Goal: Find contact information: Find contact information

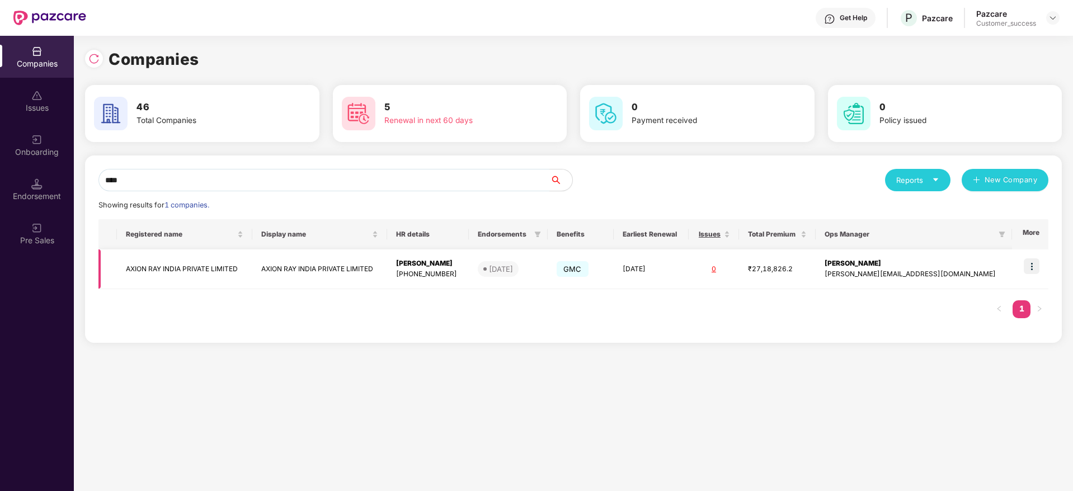
type input "****"
click at [1035, 260] on img at bounding box center [1031, 266] width 16 height 16
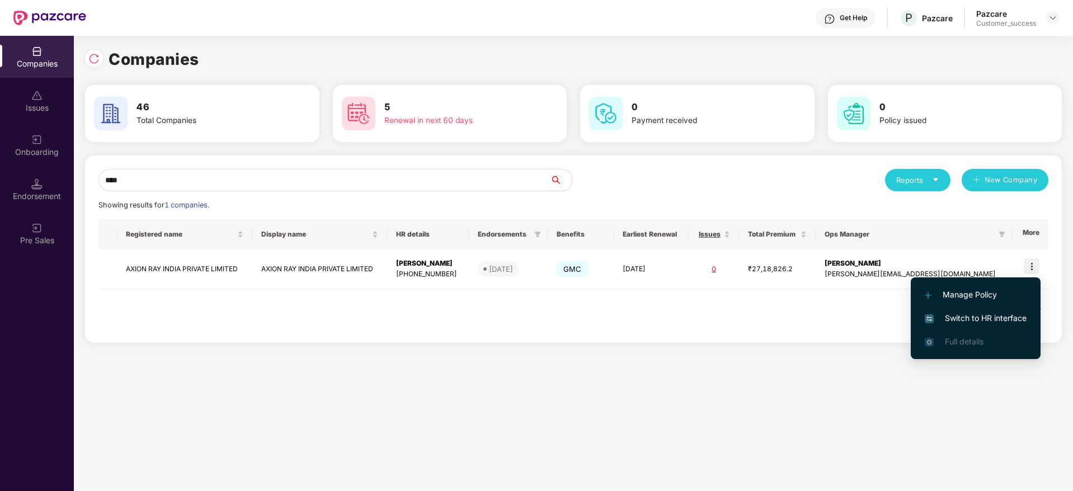
click at [968, 316] on span "Switch to HR interface" at bounding box center [975, 318] width 102 height 12
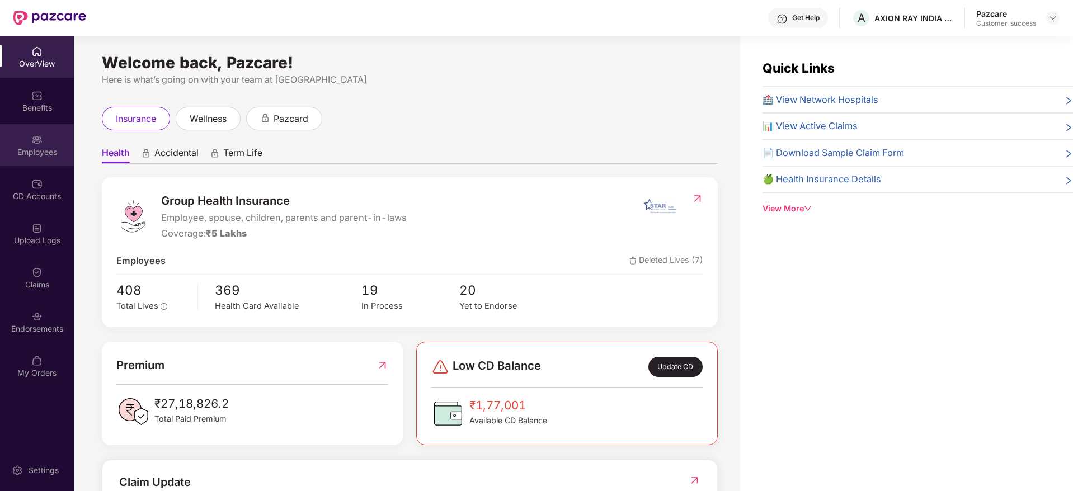
click at [41, 134] on img at bounding box center [36, 139] width 11 height 11
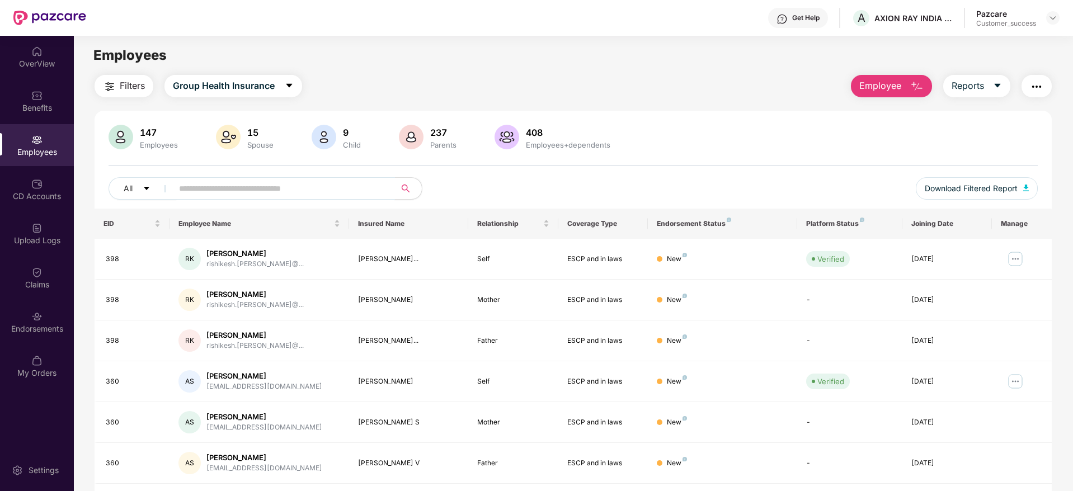
click at [214, 185] on input "text" at bounding box center [279, 188] width 201 height 17
paste input "***"
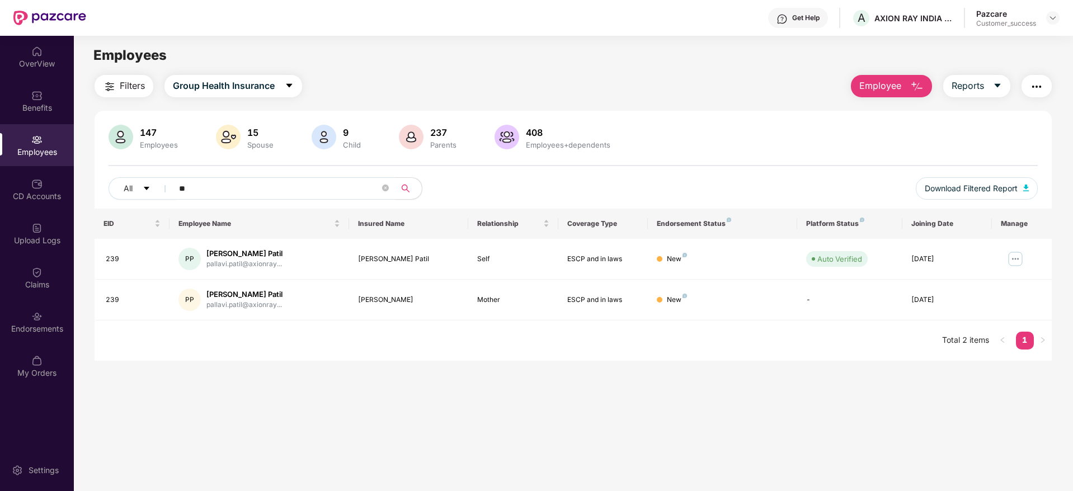
type input "*"
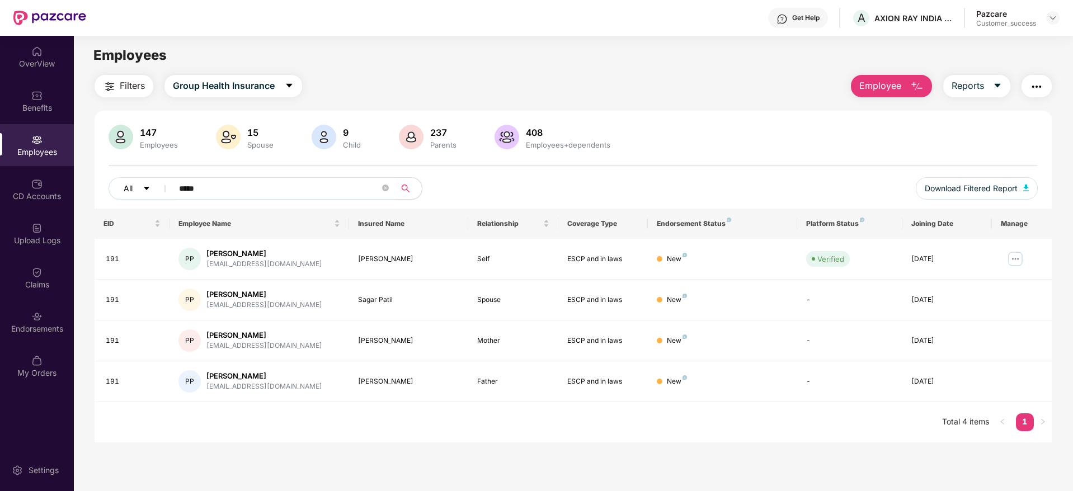
drag, startPoint x: 229, startPoint y: 187, endPoint x: 140, endPoint y: 184, distance: 89.5
click at [140, 184] on div "All *****" at bounding box center [379, 188] width 542 height 22
paste input "text"
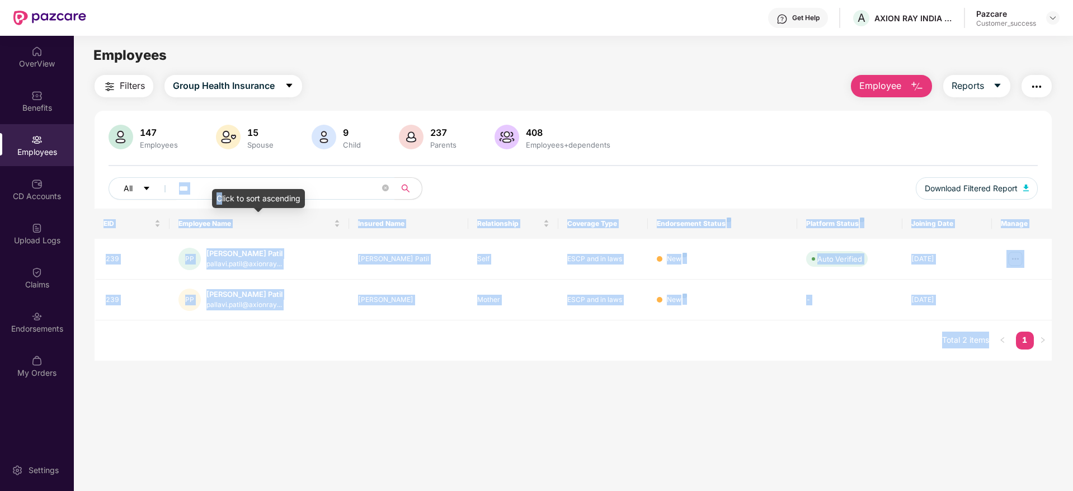
drag, startPoint x: 221, startPoint y: 189, endPoint x: 116, endPoint y: 192, distance: 104.6
click at [116, 192] on body "Get Help A AXION RAY INDIA PRIVATE LIMITED Pazcare Customer_success OverView Be…" at bounding box center [536, 245] width 1073 height 491
click at [294, 190] on input "***" at bounding box center [279, 188] width 201 height 17
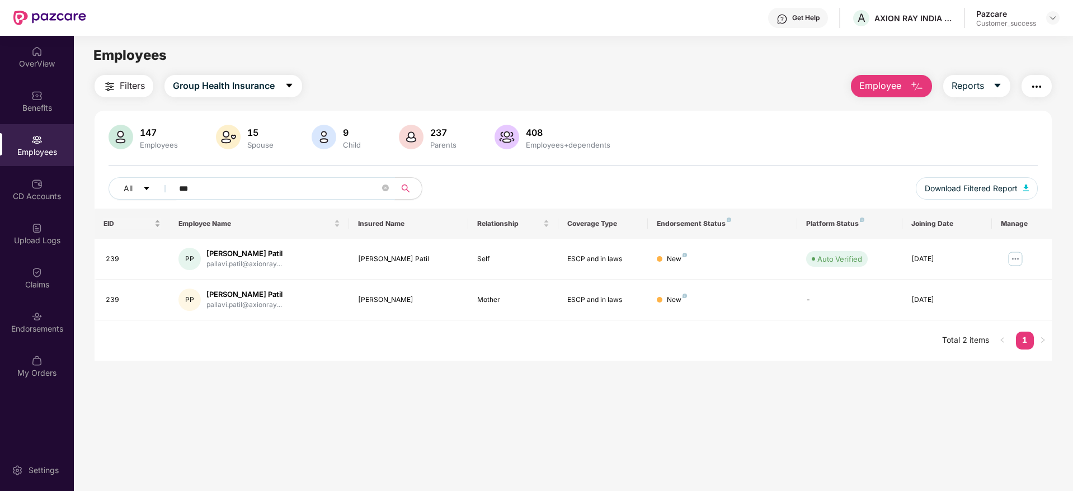
drag, startPoint x: 275, startPoint y: 190, endPoint x: 114, endPoint y: 211, distance: 162.0
click at [114, 211] on div "147 Employees 15 Spouse 9 Child 237 Parents 408 Employees+dependents All *** Do…" at bounding box center [573, 236] width 957 height 250
type input "*****"
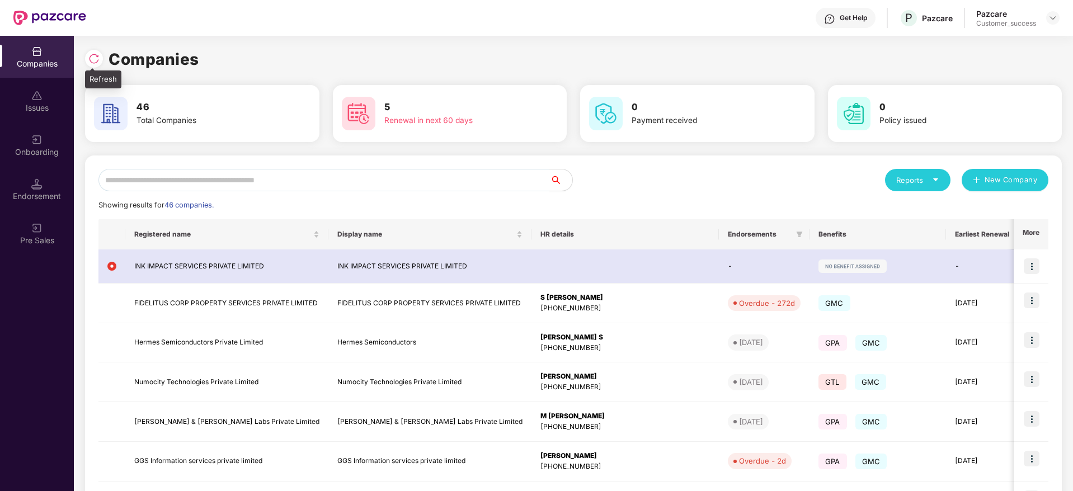
click at [91, 63] on img at bounding box center [93, 58] width 11 height 11
click at [93, 62] on img at bounding box center [93, 58] width 11 height 11
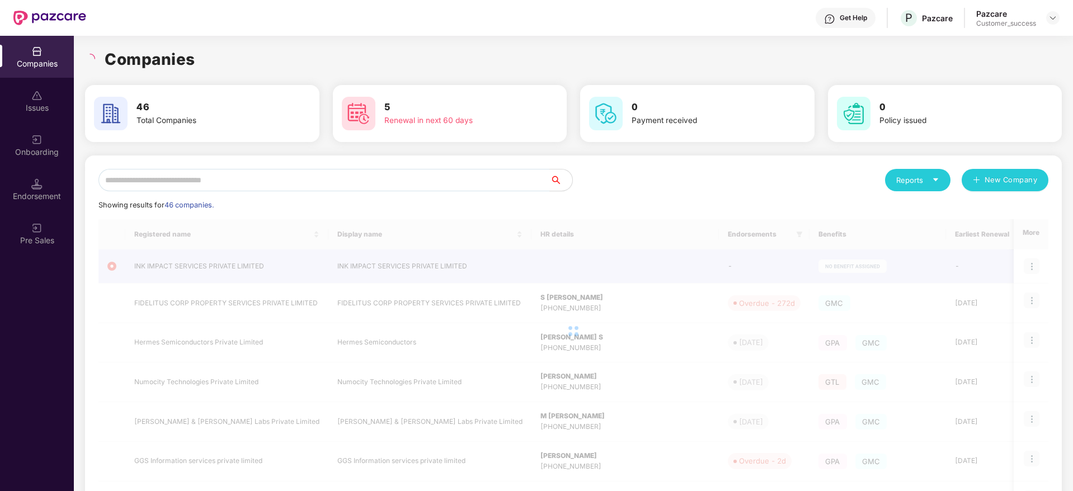
click at [228, 63] on div "Companies" at bounding box center [573, 59] width 976 height 25
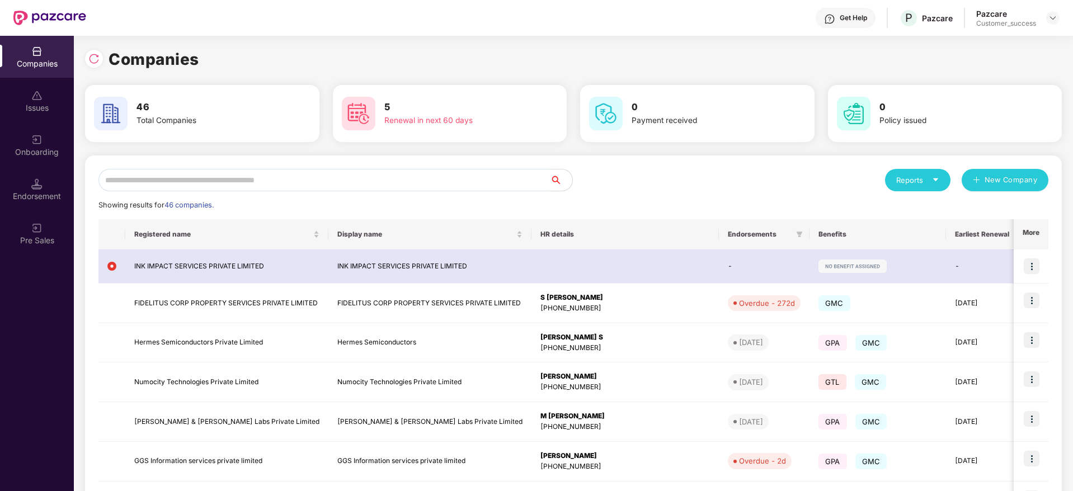
click at [295, 180] on input "text" at bounding box center [323, 180] width 451 height 22
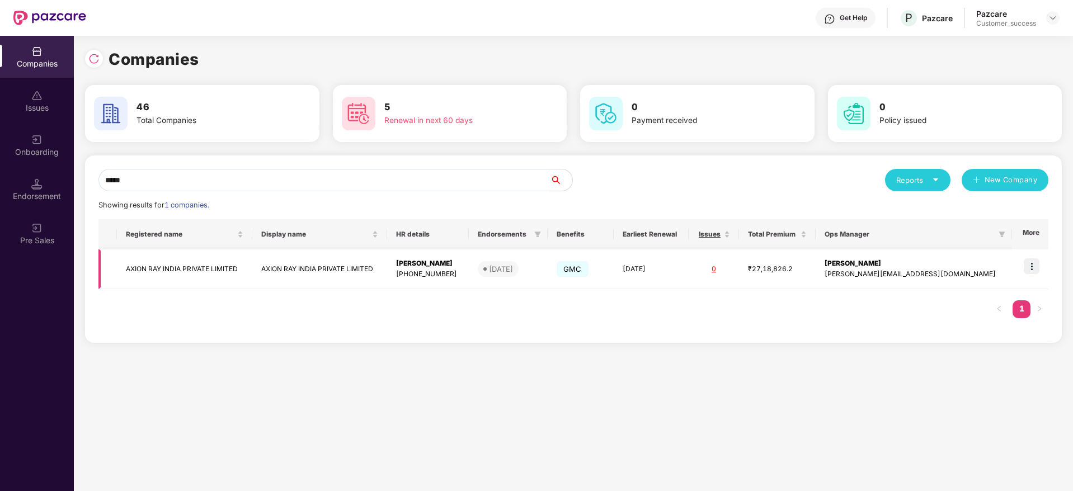
type input "*****"
click at [1033, 262] on img at bounding box center [1031, 266] width 16 height 16
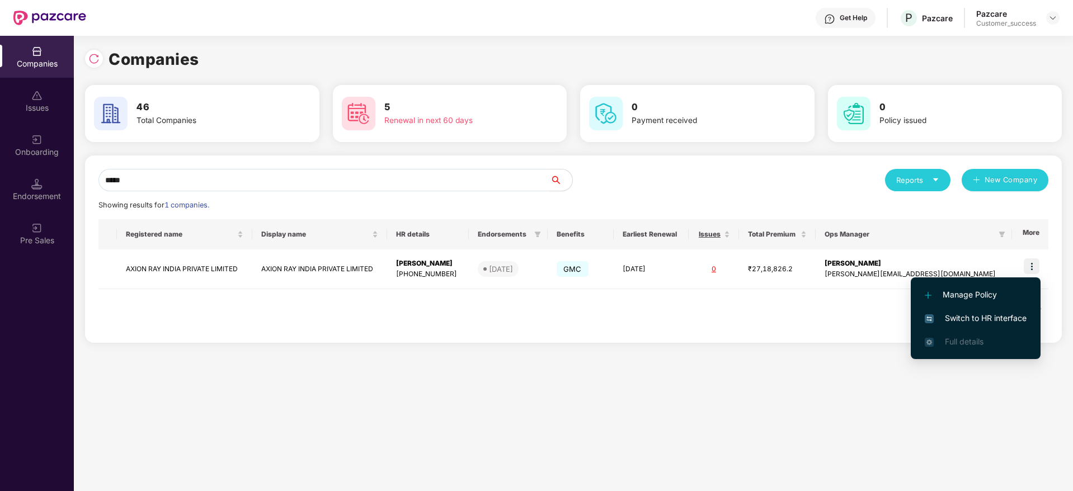
click at [991, 318] on span "Switch to HR interface" at bounding box center [975, 318] width 102 height 12
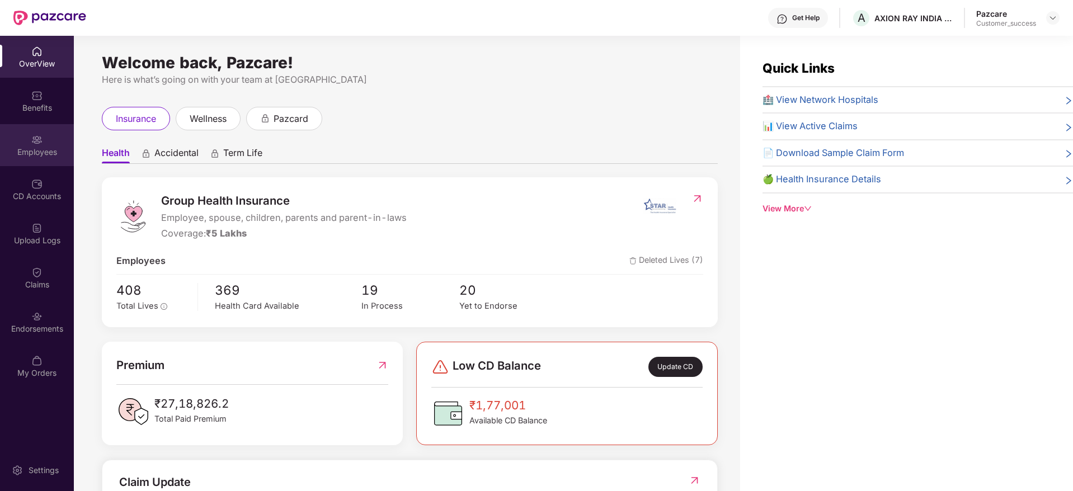
click at [19, 154] on div "Employees" at bounding box center [37, 152] width 74 height 11
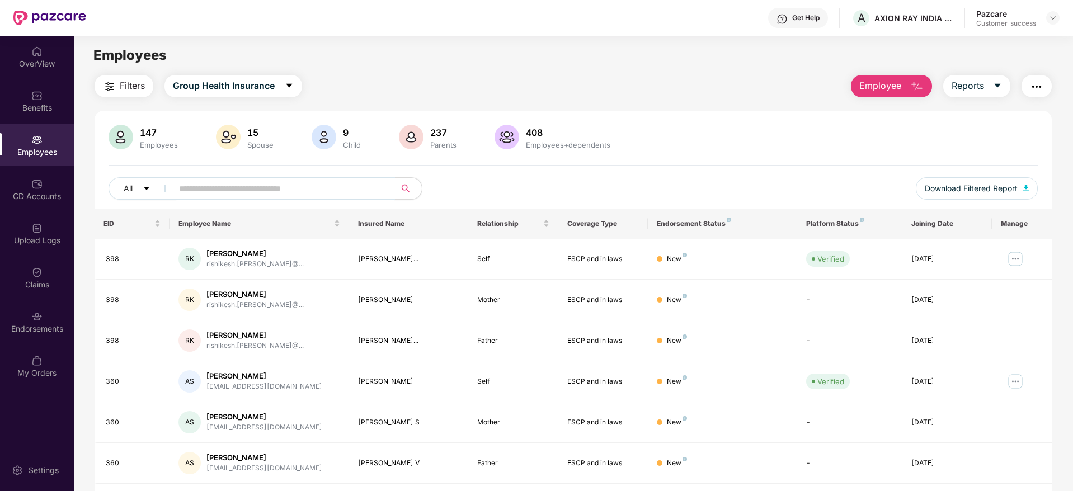
click at [313, 193] on input "text" at bounding box center [279, 188] width 201 height 17
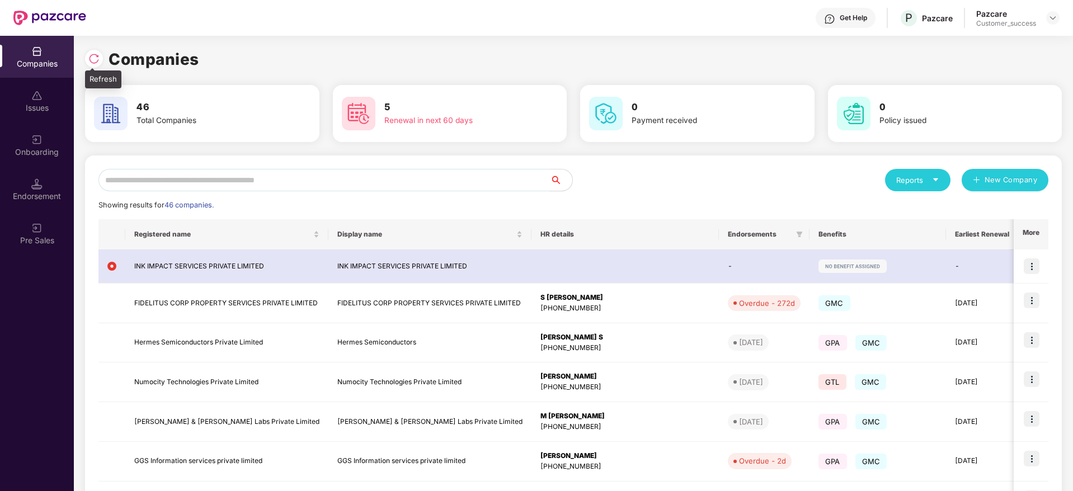
click at [95, 58] on img at bounding box center [93, 58] width 11 height 11
click at [207, 59] on div "Companies" at bounding box center [573, 59] width 976 height 25
click at [91, 53] on img at bounding box center [93, 58] width 11 height 11
click at [270, 186] on input "text" at bounding box center [323, 180] width 451 height 22
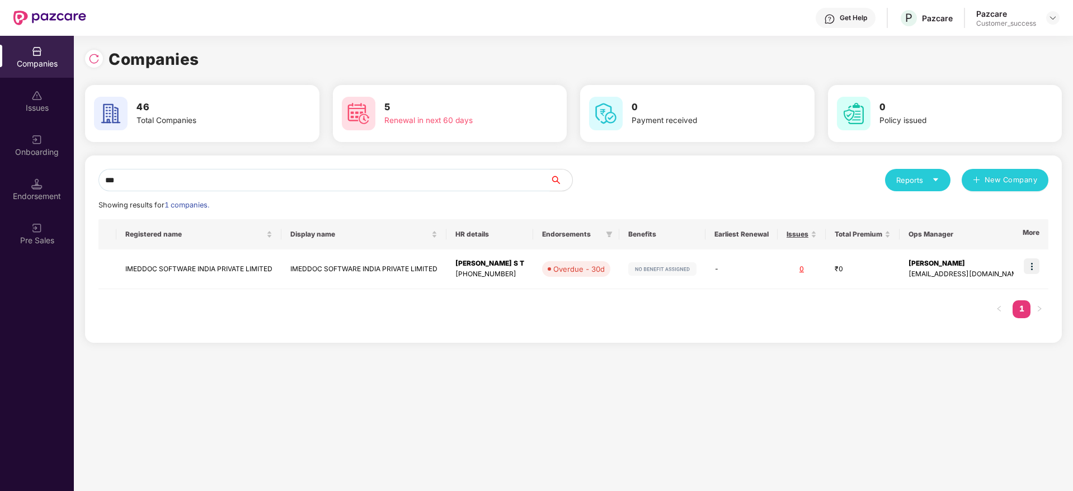
type input "****"
click at [61, 164] on div "Companies Issues Onboarding Endorsement Pre Sales Companies 46 Total Companies …" at bounding box center [536, 263] width 1073 height 455
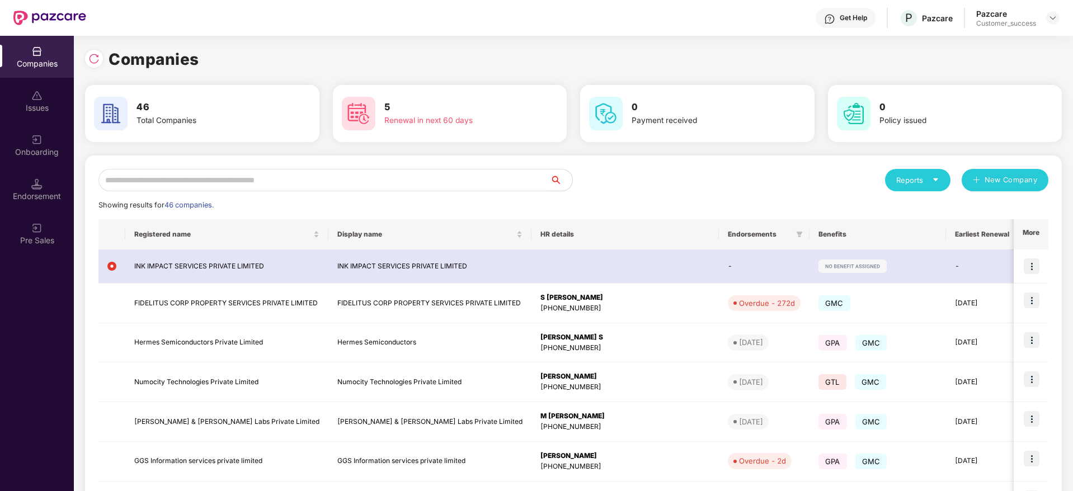
click at [375, 183] on input "text" at bounding box center [323, 180] width 451 height 22
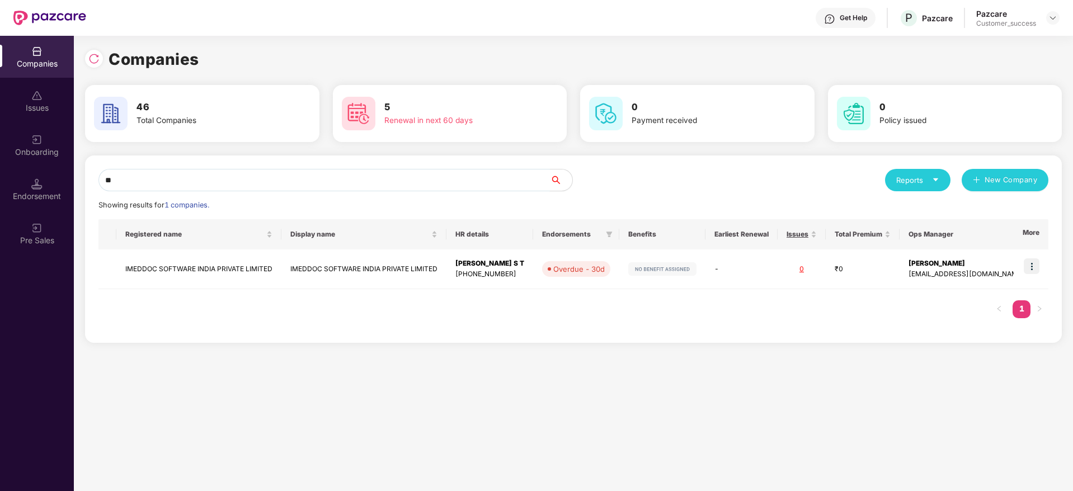
type input "*"
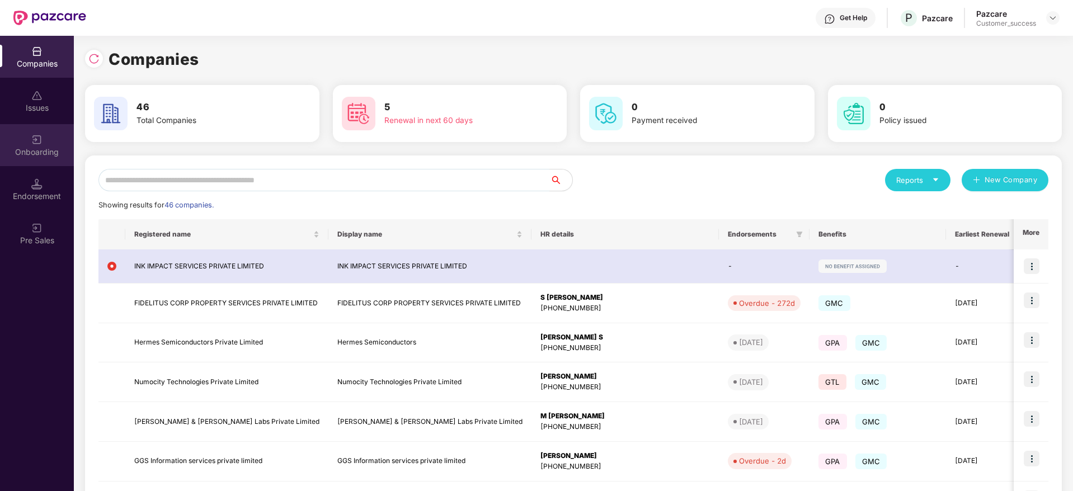
click at [32, 142] on img at bounding box center [36, 139] width 11 height 11
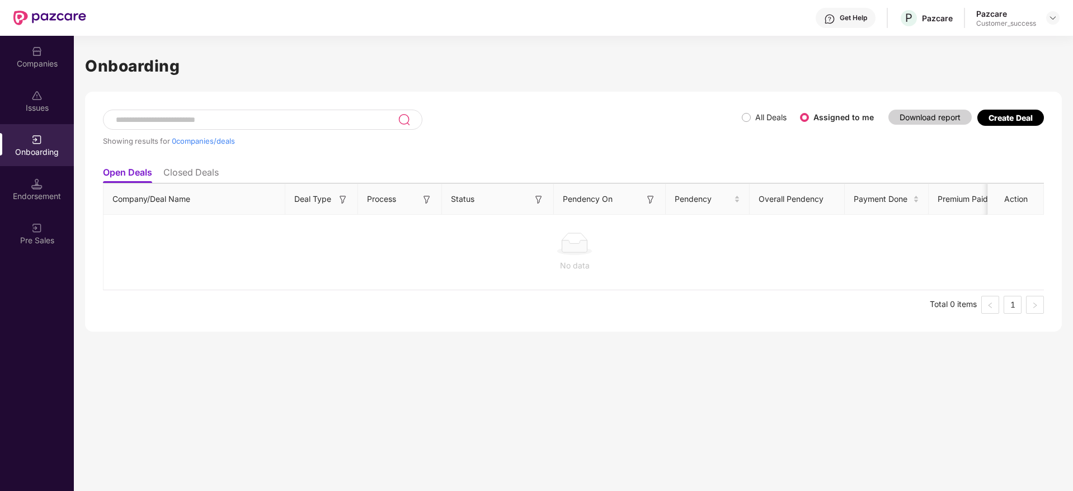
click at [1006, 117] on div "Create Deal" at bounding box center [1010, 118] width 44 height 10
click at [51, 54] on div "Companies" at bounding box center [37, 57] width 74 height 42
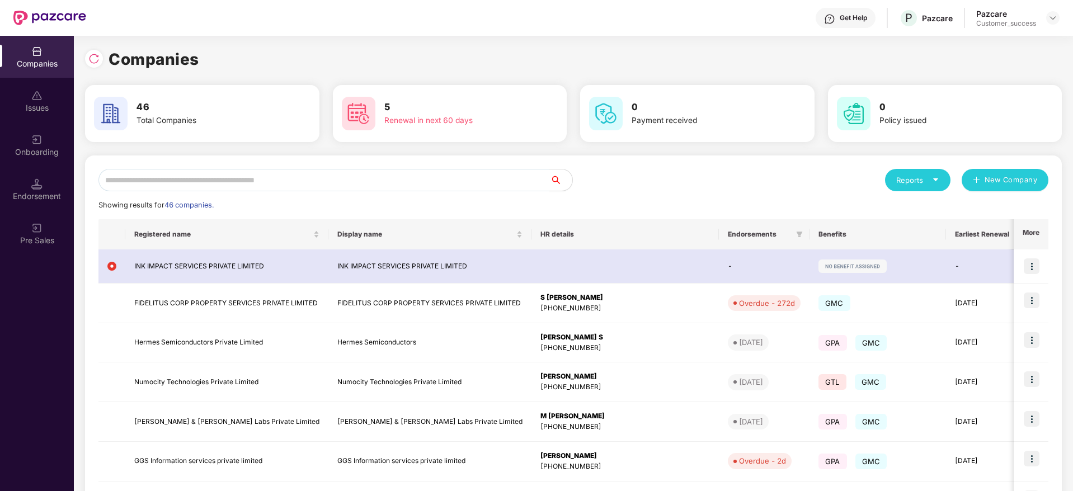
click at [48, 141] on div "Onboarding" at bounding box center [37, 145] width 74 height 42
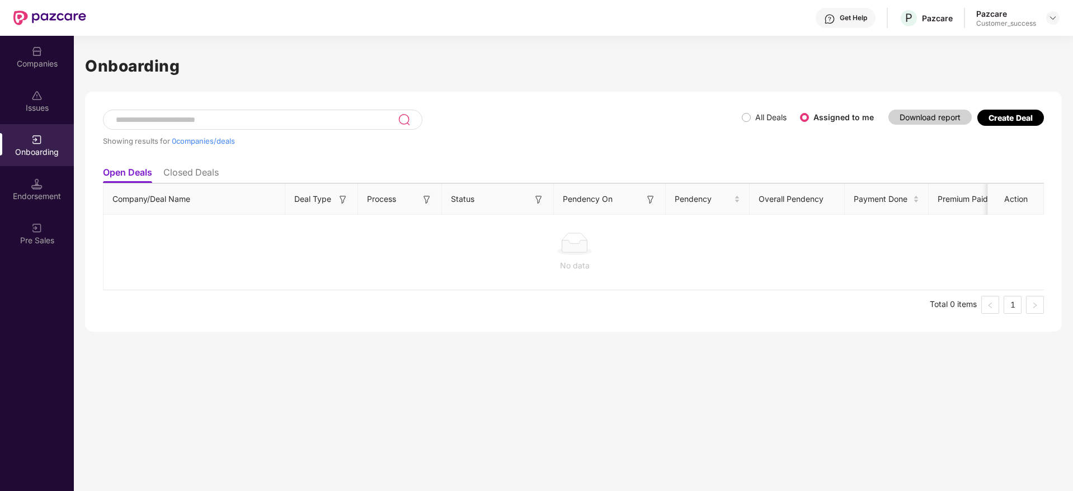
click at [1009, 114] on div "Create Deal" at bounding box center [1010, 118] width 44 height 10
click at [1008, 120] on div "Create Deal" at bounding box center [1010, 118] width 44 height 10
drag, startPoint x: 1008, startPoint y: 119, endPoint x: 753, endPoint y: 122, distance: 255.0
click at [753, 122] on div "All Deals Assigned to me Download report Create Deal" at bounding box center [893, 121] width 302 height 22
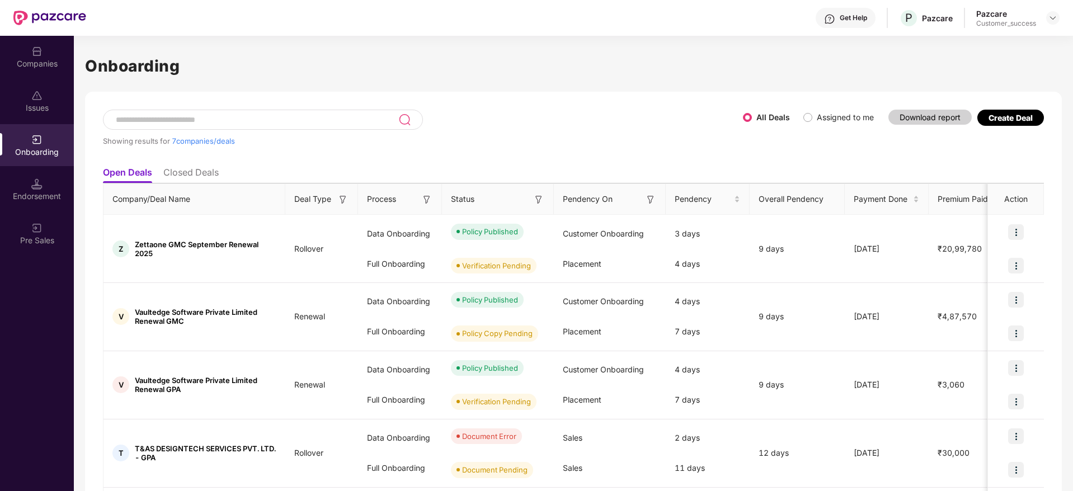
click at [565, 76] on h1 "Onboarding" at bounding box center [573, 66] width 976 height 25
click at [182, 174] on li "Closed Deals" at bounding box center [190, 175] width 55 height 16
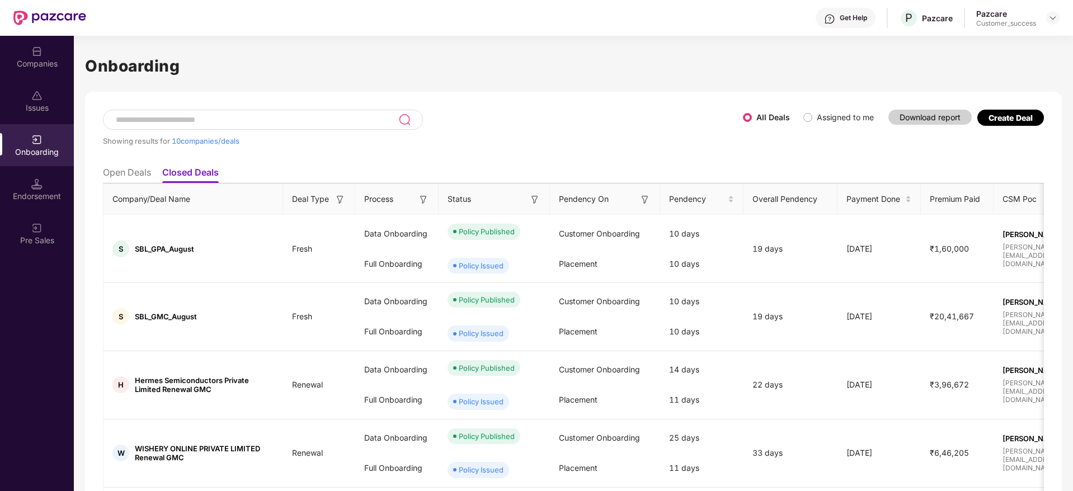
click at [142, 175] on li "Open Deals" at bounding box center [127, 175] width 48 height 16
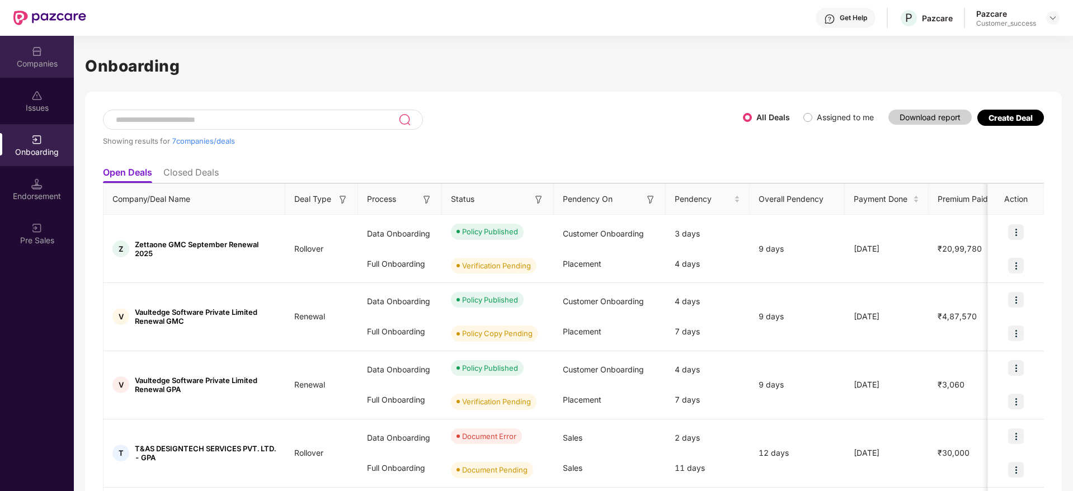
click at [46, 55] on div "Companies" at bounding box center [37, 57] width 74 height 42
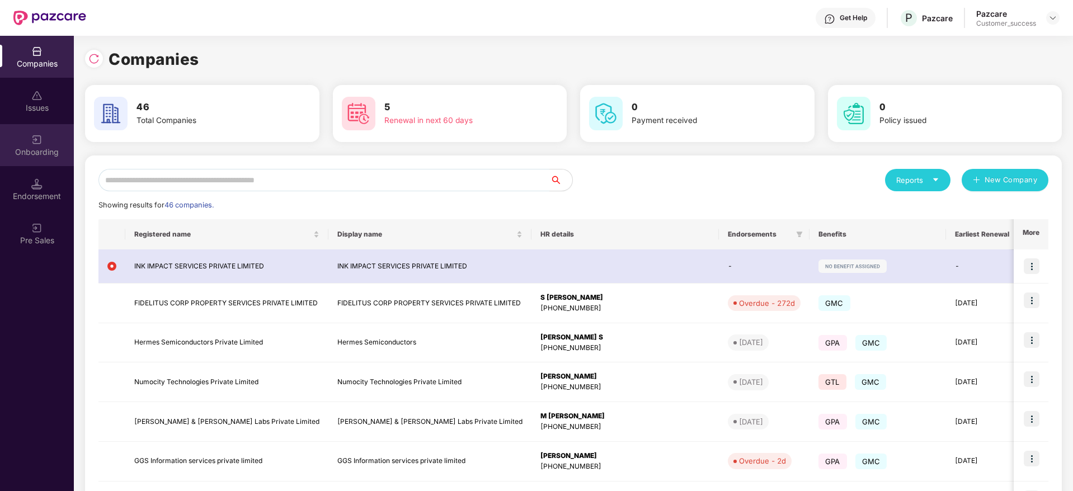
click at [30, 137] on div "Onboarding" at bounding box center [37, 145] width 74 height 42
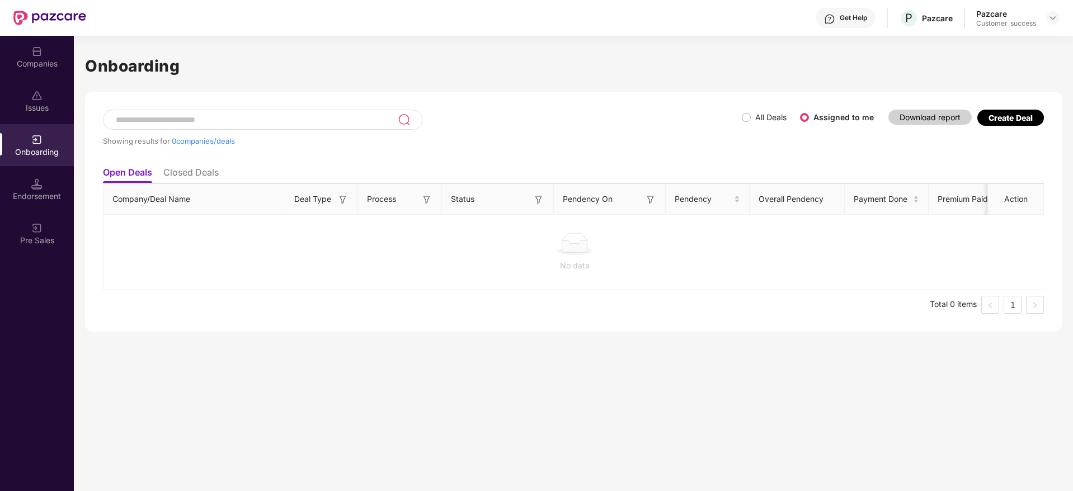
click at [1006, 118] on div "Create Deal" at bounding box center [1010, 118] width 44 height 10
click at [1004, 162] on ul "Open Deals Closed Deals" at bounding box center [573, 172] width 941 height 22
click at [1012, 117] on div "Create Deal" at bounding box center [1010, 118] width 44 height 10
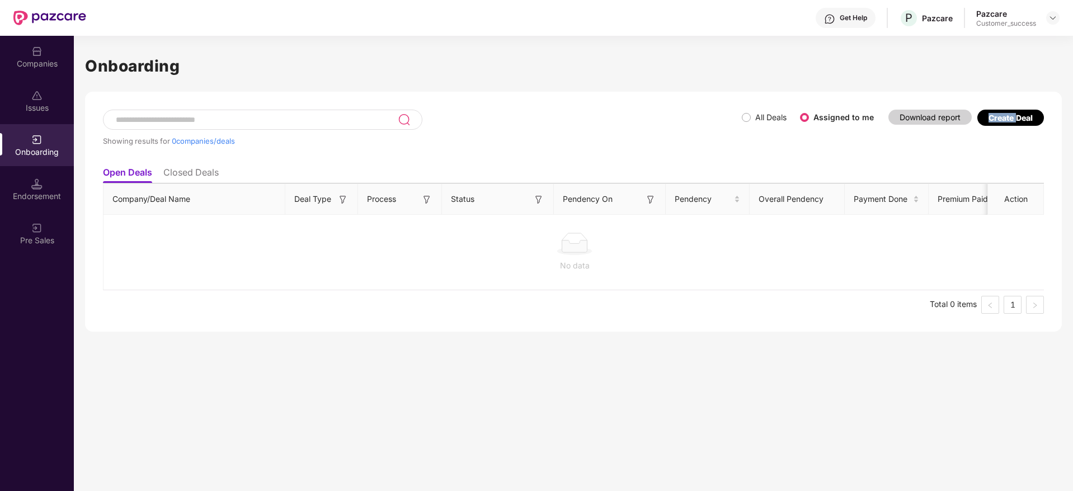
click at [1012, 117] on div "Create Deal" at bounding box center [1010, 118] width 44 height 10
click at [1019, 143] on div "Showing results for 0 companies/deals All Deals Assigned to me Download report …" at bounding box center [573, 135] width 941 height 51
click at [37, 61] on div "Companies" at bounding box center [37, 63] width 74 height 11
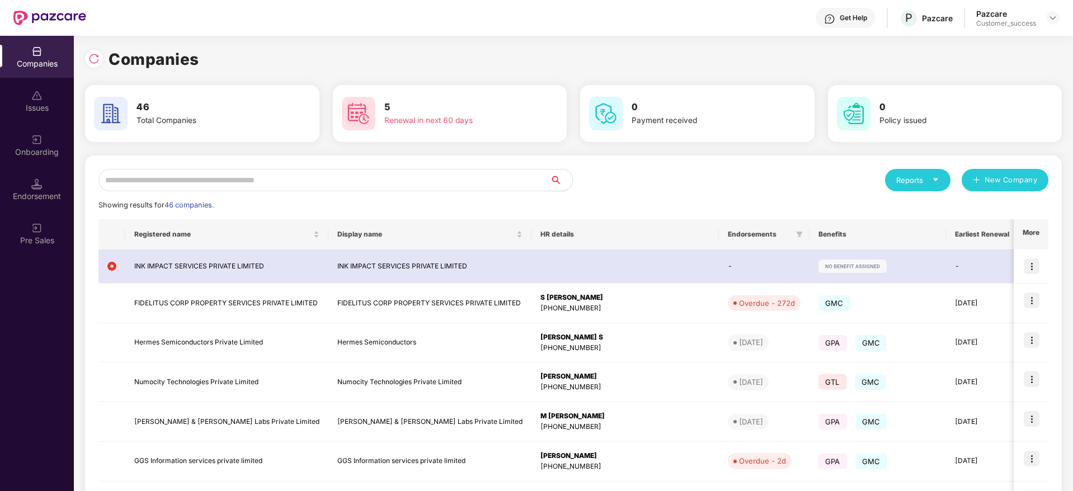
click at [94, 69] on div "Companies" at bounding box center [573, 59] width 976 height 25
click at [94, 57] on img at bounding box center [93, 58] width 11 height 11
click at [39, 150] on div "Onboarding" at bounding box center [37, 152] width 74 height 11
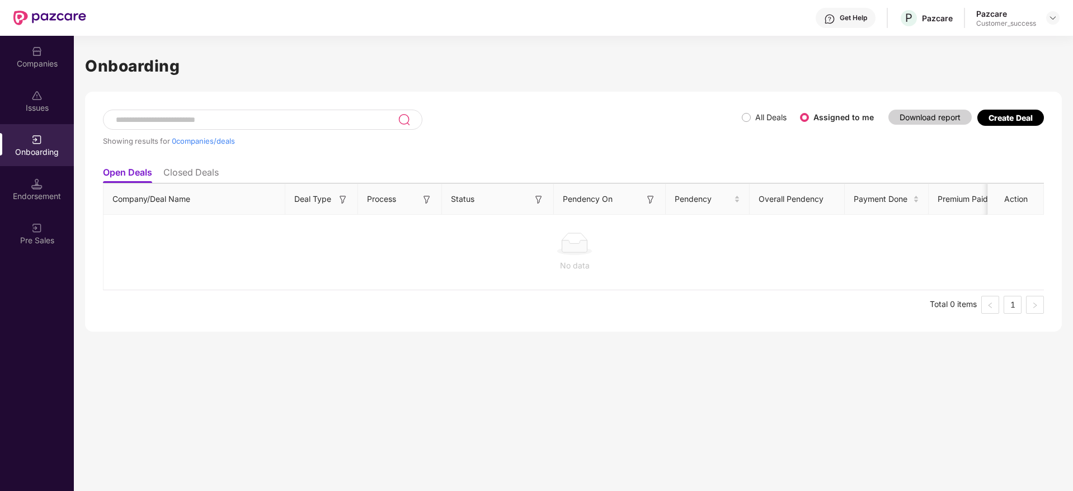
click at [46, 57] on div "Companies" at bounding box center [37, 57] width 74 height 42
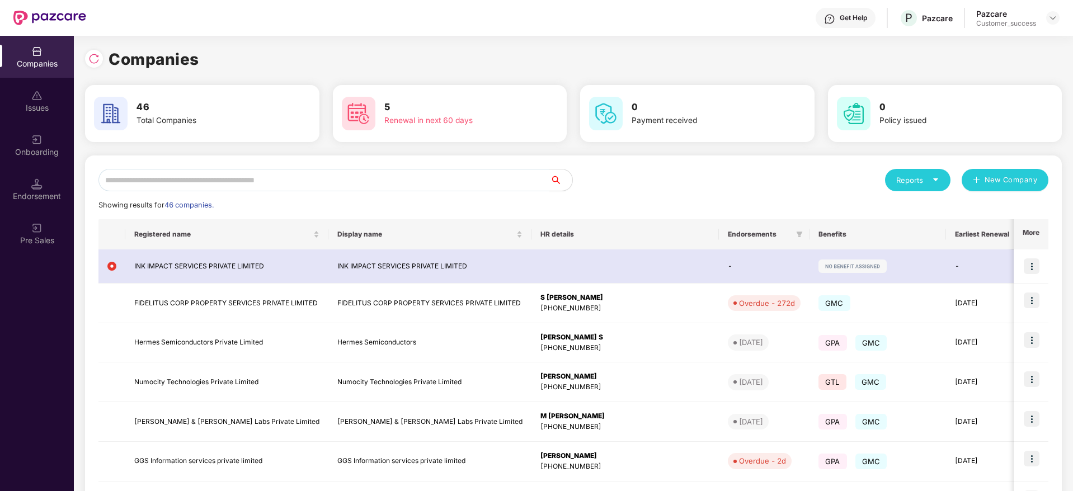
click at [276, 74] on div "Companies 46 Total Companies 5 Renewal in next 60 days 0 Payment received 0 Pol…" at bounding box center [573, 374] width 976 height 655
click at [25, 127] on div "Onboarding" at bounding box center [37, 145] width 74 height 42
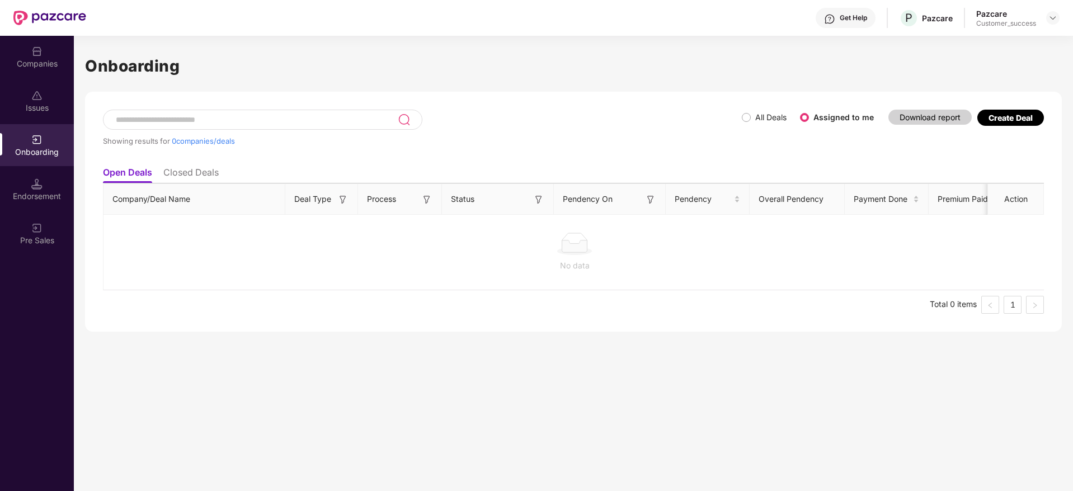
click at [1017, 117] on div "Create Deal" at bounding box center [1010, 118] width 44 height 10
click at [36, 61] on div "Companies" at bounding box center [37, 63] width 74 height 11
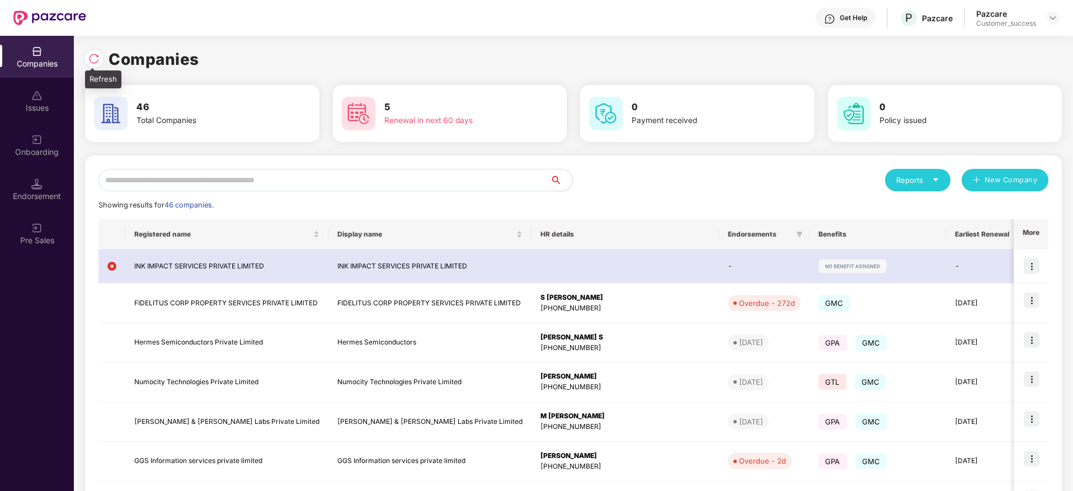
click at [97, 58] on img at bounding box center [93, 58] width 11 height 11
click at [37, 149] on div "Onboarding" at bounding box center [37, 152] width 74 height 11
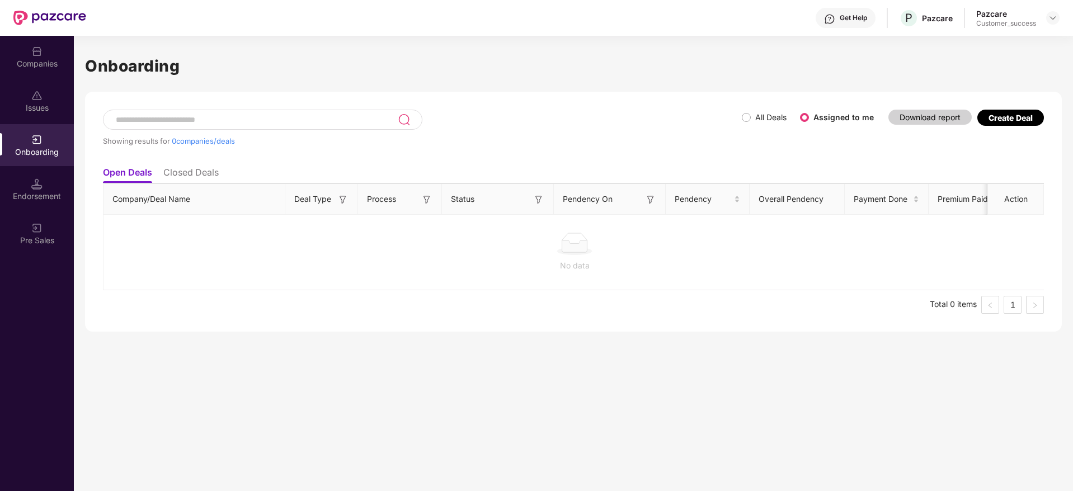
click at [1022, 116] on div "Create Deal" at bounding box center [1010, 118] width 44 height 10
click at [1001, 161] on ul "Open Deals Closed Deals" at bounding box center [573, 172] width 941 height 22
click at [781, 119] on label "All Deals" at bounding box center [770, 117] width 31 height 10
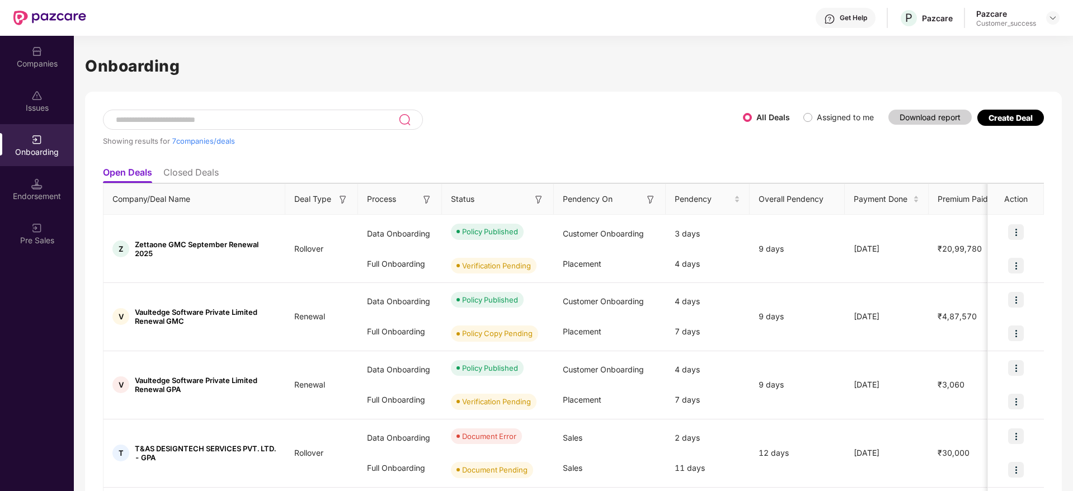
click at [992, 120] on div "Create Deal" at bounding box center [1010, 118] width 44 height 10
click at [953, 121] on div "All Deals Assigned to me Download report Create Deal" at bounding box center [893, 121] width 301 height 22
click at [1008, 117] on div "Create Deal" at bounding box center [1010, 118] width 44 height 10
drag, startPoint x: 940, startPoint y: 108, endPoint x: 683, endPoint y: 174, distance: 264.7
click at [683, 174] on div "Showing results for 7 companies/deals All Deals Assigned to me Download report …" at bounding box center [573, 412] width 976 height 641
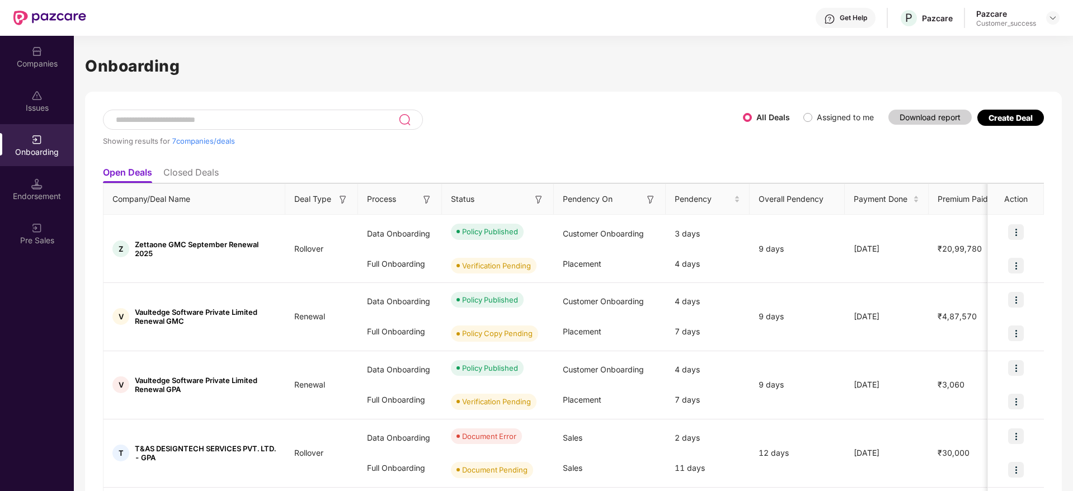
click at [519, 120] on div "Showing results for 7 companies/deals" at bounding box center [423, 135] width 640 height 51
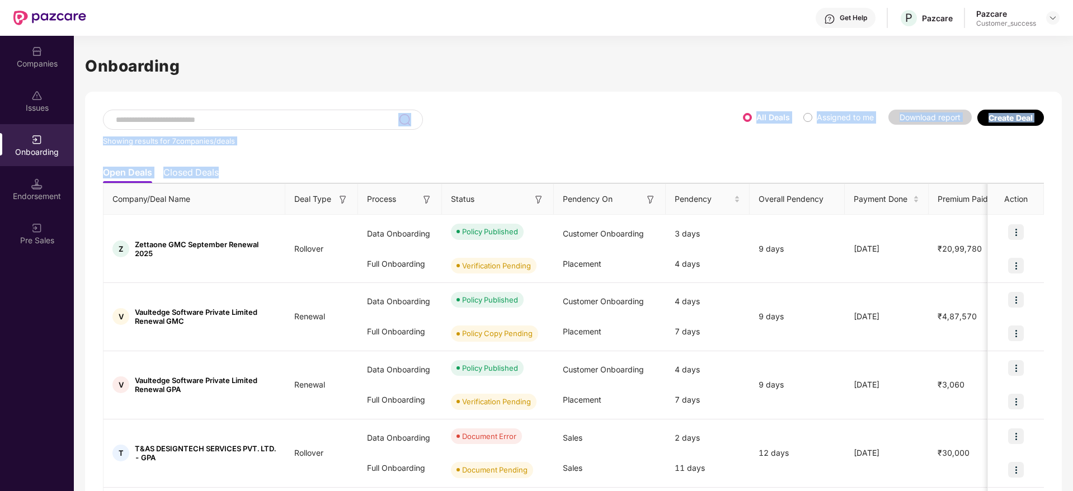
drag, startPoint x: 519, startPoint y: 120, endPoint x: 691, endPoint y: 170, distance: 179.5
click at [691, 170] on div "Showing results for 7 companies/deals All Deals Assigned to me Download report …" at bounding box center [573, 412] width 976 height 641
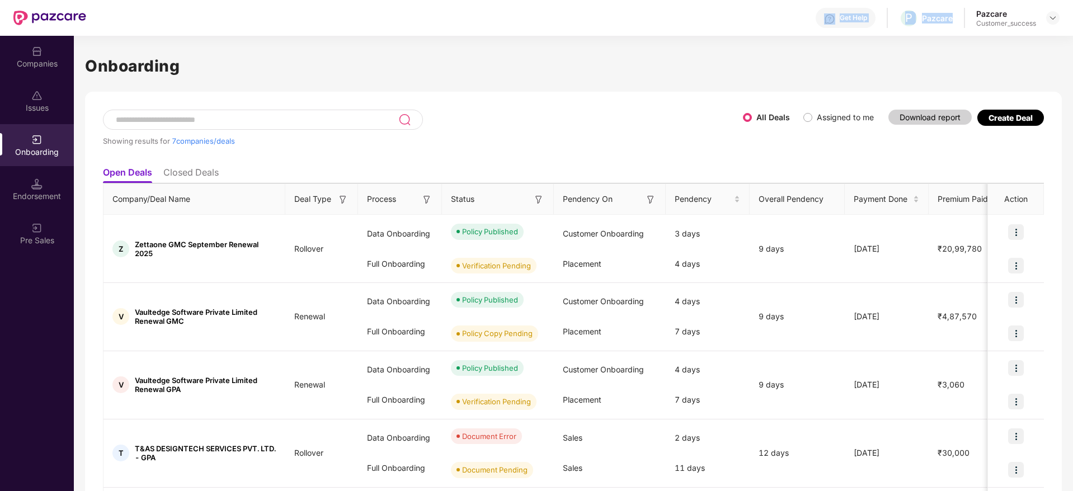
drag, startPoint x: 808, startPoint y: 23, endPoint x: 977, endPoint y: -59, distance: 187.8
click at [977, 0] on html "Get Help P Pazcare Pazcare Customer_success Companies Issues Onboarding Endorse…" at bounding box center [536, 245] width 1073 height 491
click at [867, 63] on h1 "Onboarding" at bounding box center [573, 66] width 976 height 25
click at [817, 117] on label "Assigned to me" at bounding box center [845, 117] width 57 height 10
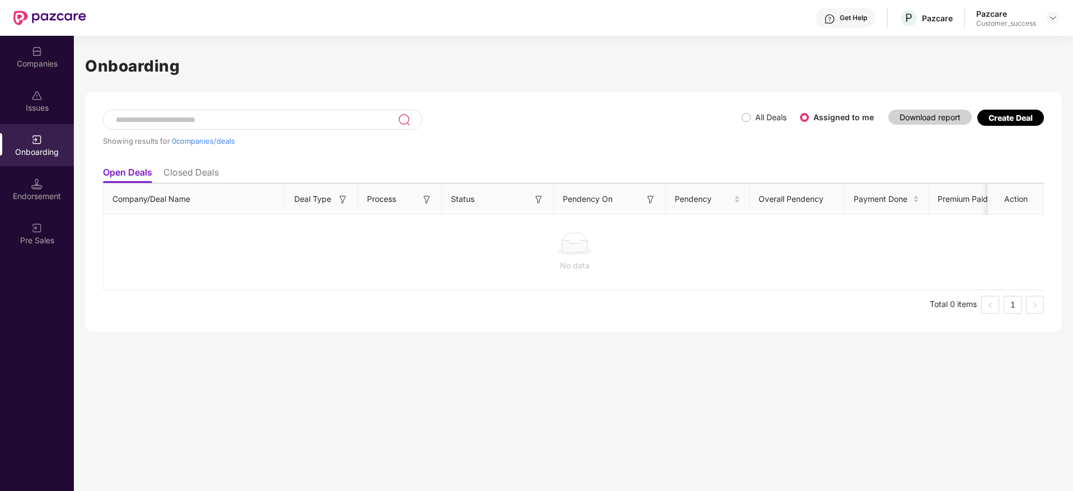
click at [1006, 95] on div "Showing results for 0 companies/deals All Deals Assigned to me Download report …" at bounding box center [573, 212] width 976 height 240
click at [1009, 120] on div "Create Deal" at bounding box center [1010, 118] width 44 height 10
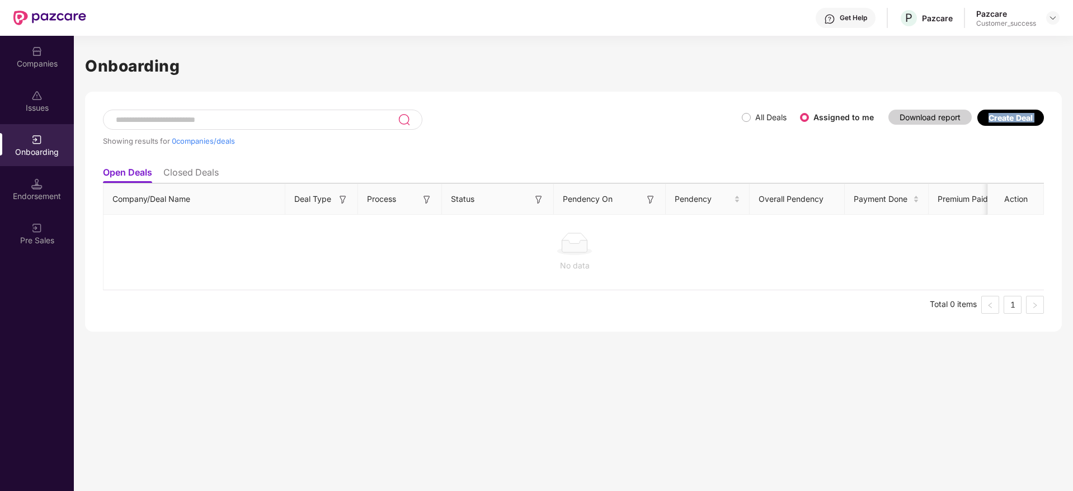
click at [1015, 121] on div "Create Deal" at bounding box center [1010, 118] width 44 height 10
click at [1008, 118] on div "Create Deal" at bounding box center [1010, 118] width 44 height 10
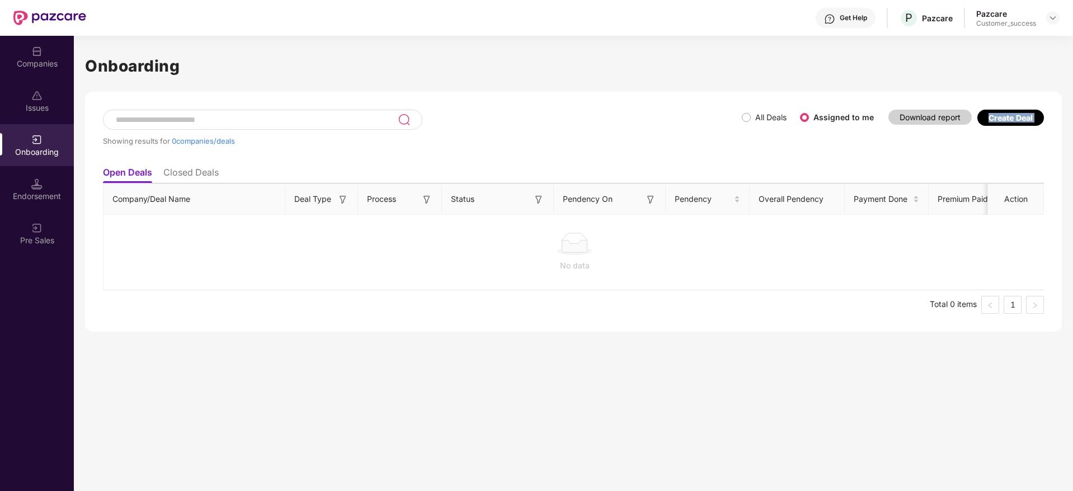
click at [1008, 118] on div "Create Deal" at bounding box center [1010, 118] width 44 height 10
click at [47, 58] on div "Companies" at bounding box center [37, 63] width 74 height 11
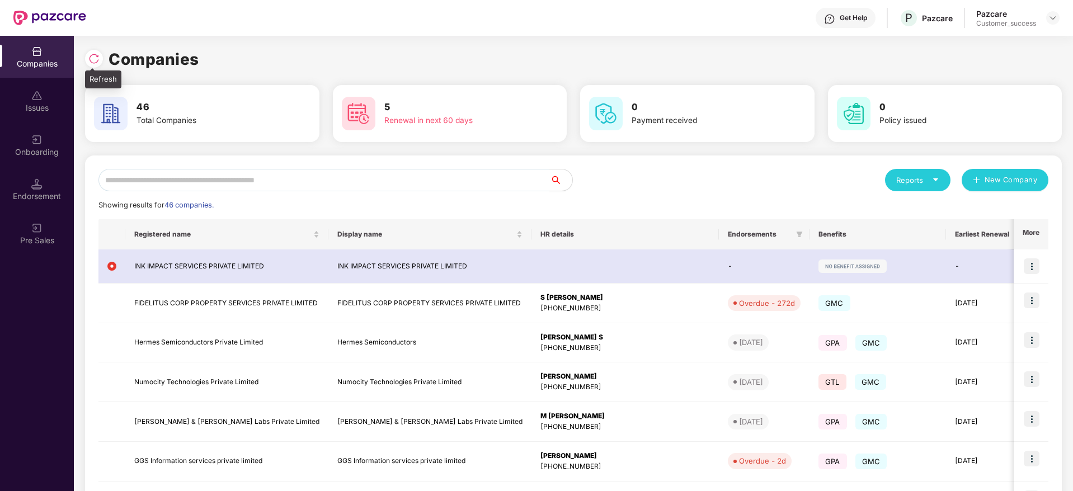
click at [91, 53] on img at bounding box center [93, 58] width 11 height 11
click at [334, 171] on input "text" at bounding box center [323, 180] width 451 height 22
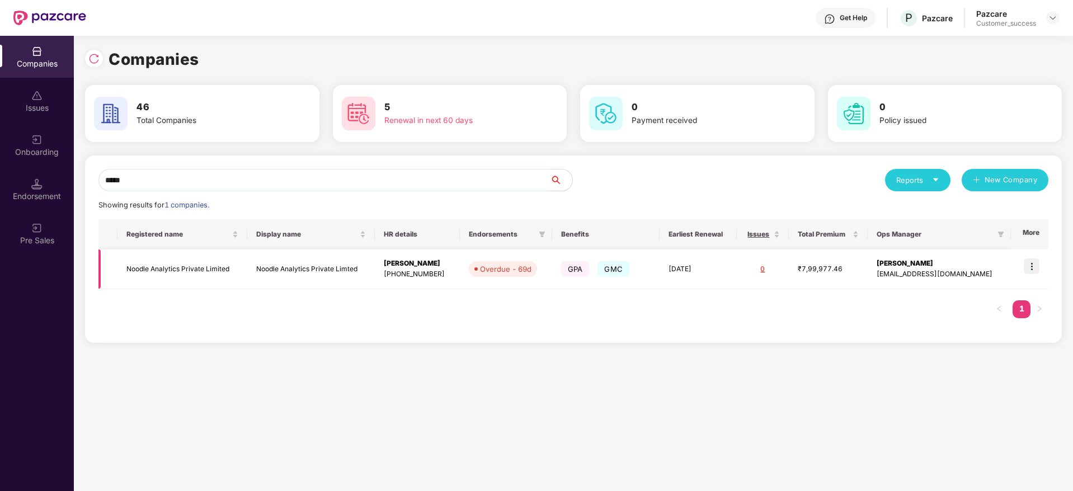
type input "*****"
click at [1037, 264] on img at bounding box center [1031, 266] width 16 height 16
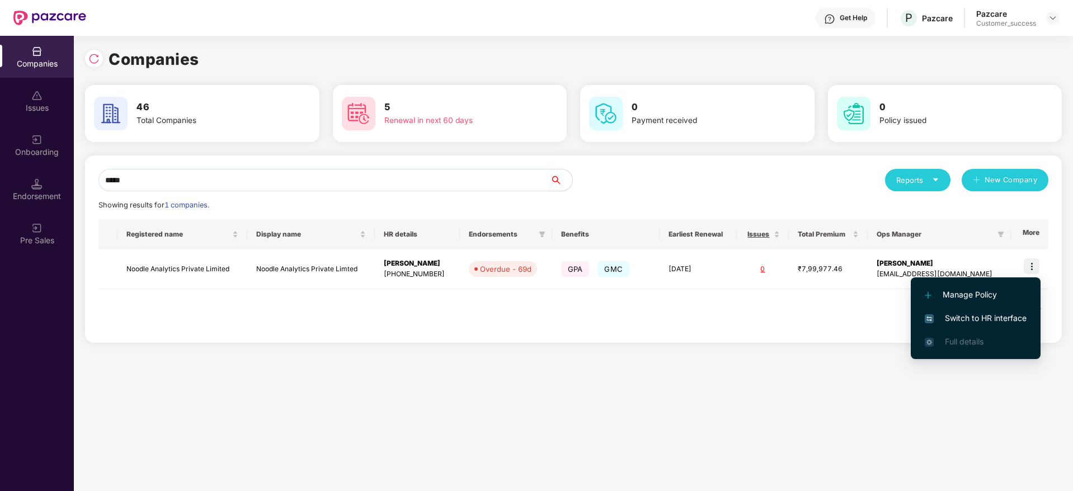
click at [1011, 311] on li "Switch to HR interface" at bounding box center [975, 317] width 130 height 23
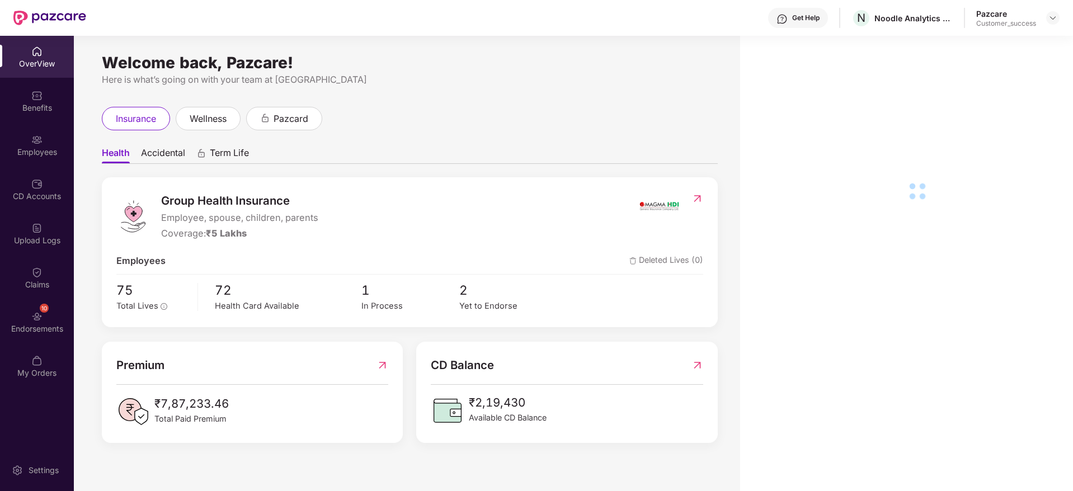
click at [34, 136] on img at bounding box center [36, 139] width 11 height 11
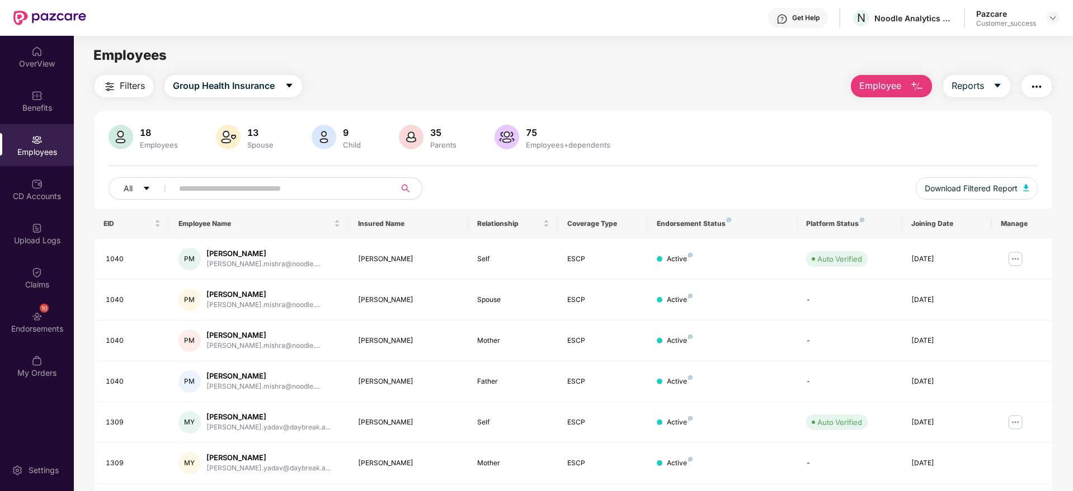
click at [300, 180] on input "text" at bounding box center [279, 188] width 201 height 17
paste input "****"
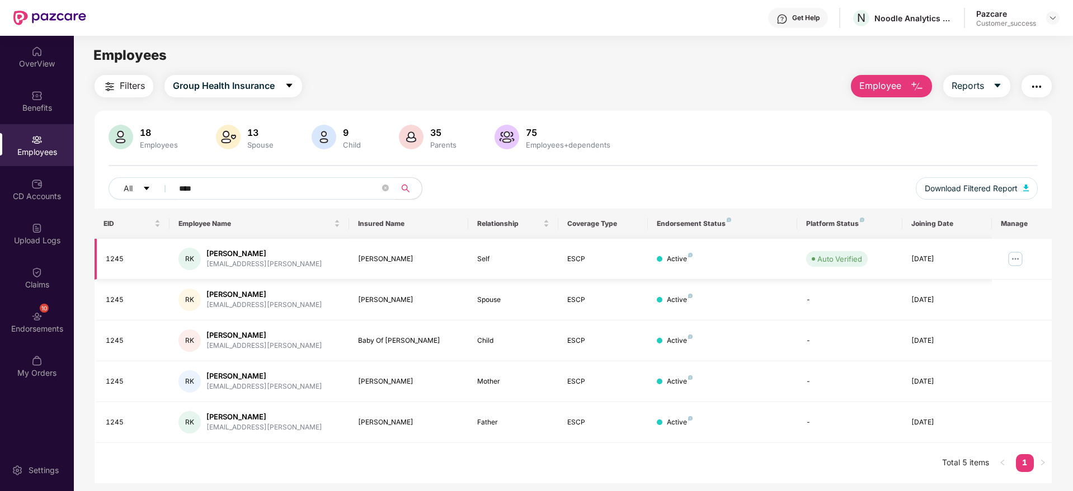
type input "****"
click at [1010, 258] on img at bounding box center [1015, 259] width 18 height 18
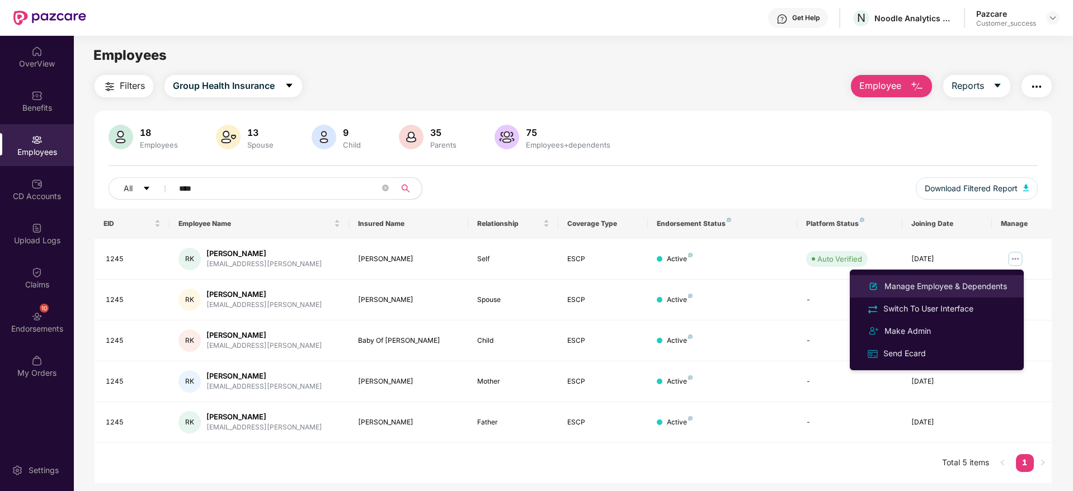
click at [969, 285] on div "Manage Employee & Dependents" at bounding box center [945, 286] width 127 height 12
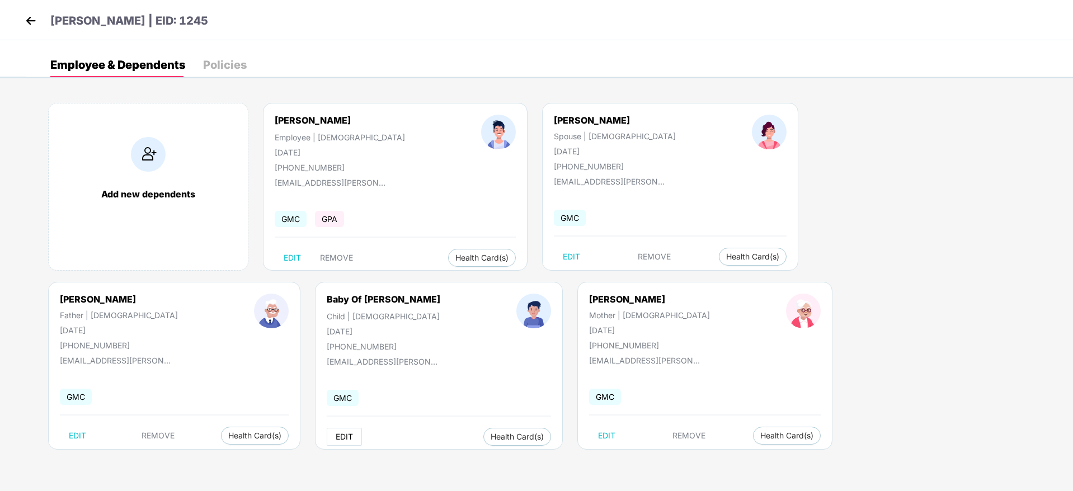
click at [336, 436] on span "EDIT" at bounding box center [344, 436] width 17 height 9
select select "*****"
select select "****"
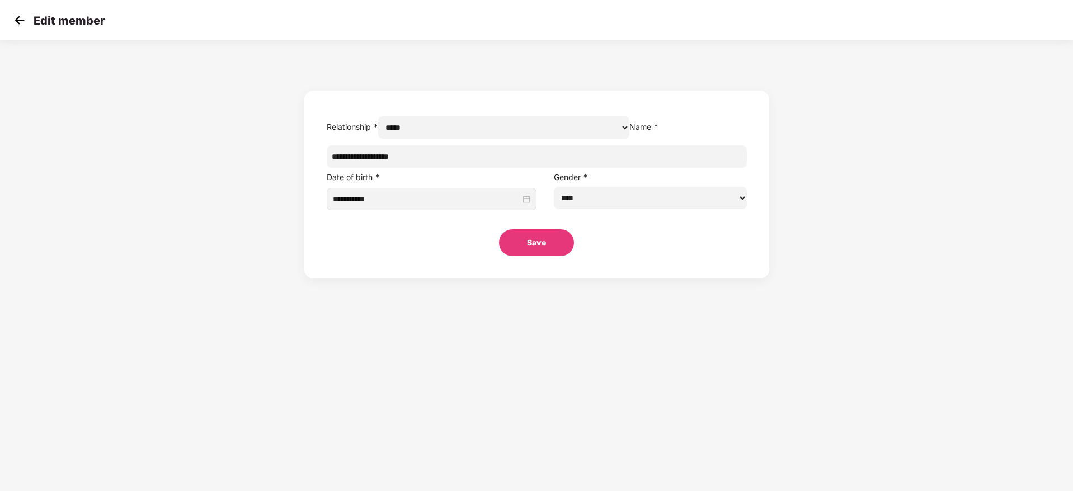
drag, startPoint x: 517, startPoint y: 179, endPoint x: 287, endPoint y: 186, distance: 229.4
click at [287, 186] on div "**********" at bounding box center [536, 162] width 1073 height 233
type input "**********"
click at [553, 256] on button "Save" at bounding box center [536, 242] width 75 height 27
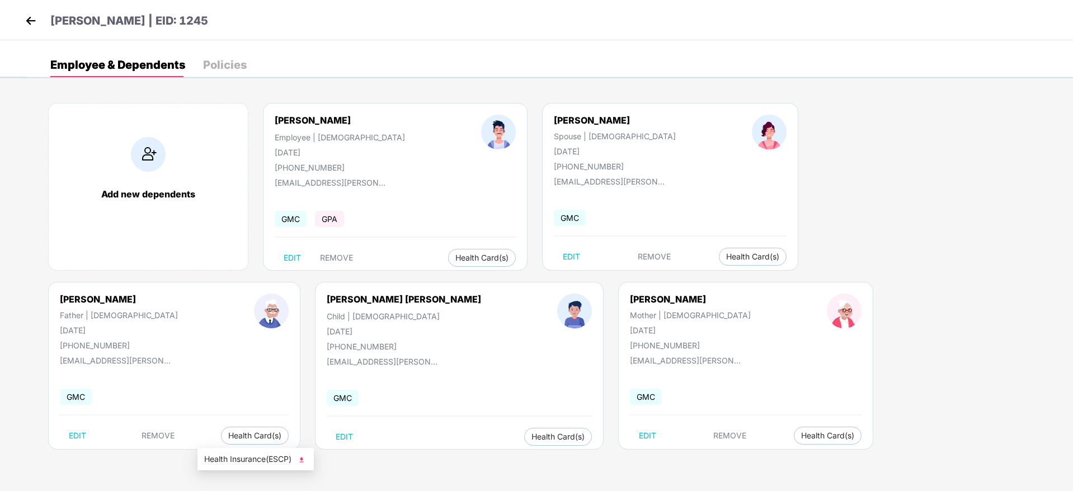
click at [259, 456] on span "Health Insurance(ESCP)" at bounding box center [255, 459] width 103 height 12
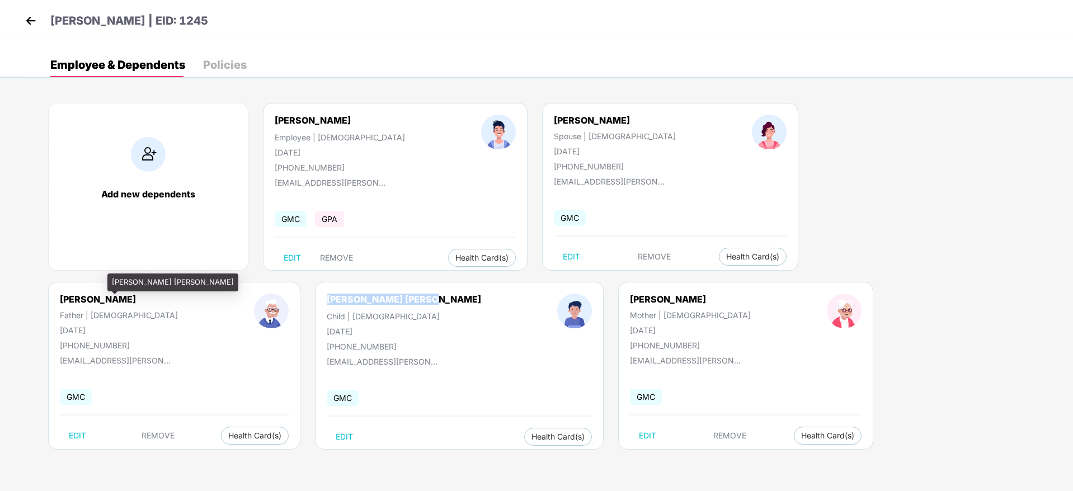
drag, startPoint x: 158, startPoint y: 297, endPoint x: 63, endPoint y: 296, distance: 95.1
click at [289, 296] on div "[PERSON_NAME] [PERSON_NAME] Child | [DEMOGRAPHIC_DATA] [DATE] [PHONE_NUMBER]" at bounding box center [404, 323] width 230 height 58
copy div "[PERSON_NAME] [PERSON_NAME]"
click at [30, 22] on img at bounding box center [30, 20] width 17 height 17
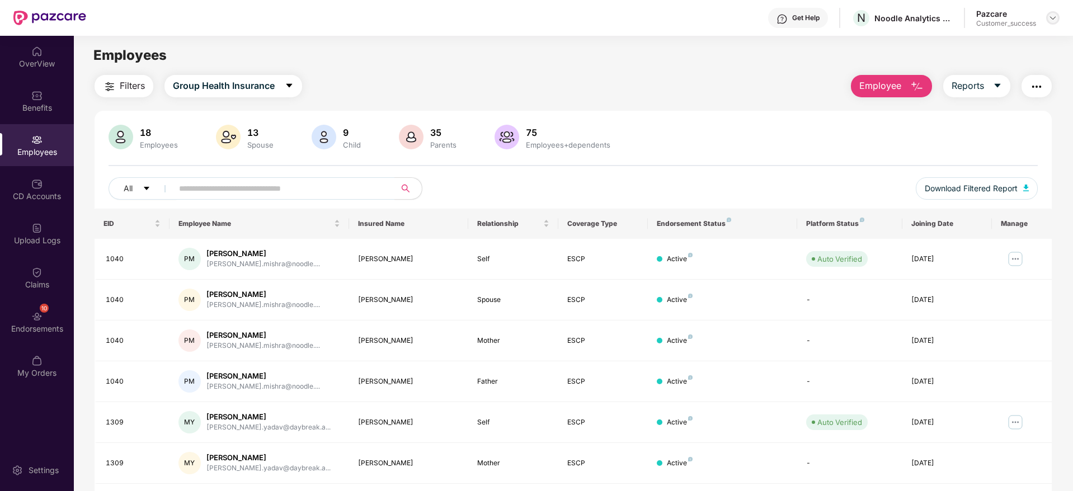
click at [1055, 18] on img at bounding box center [1052, 17] width 9 height 9
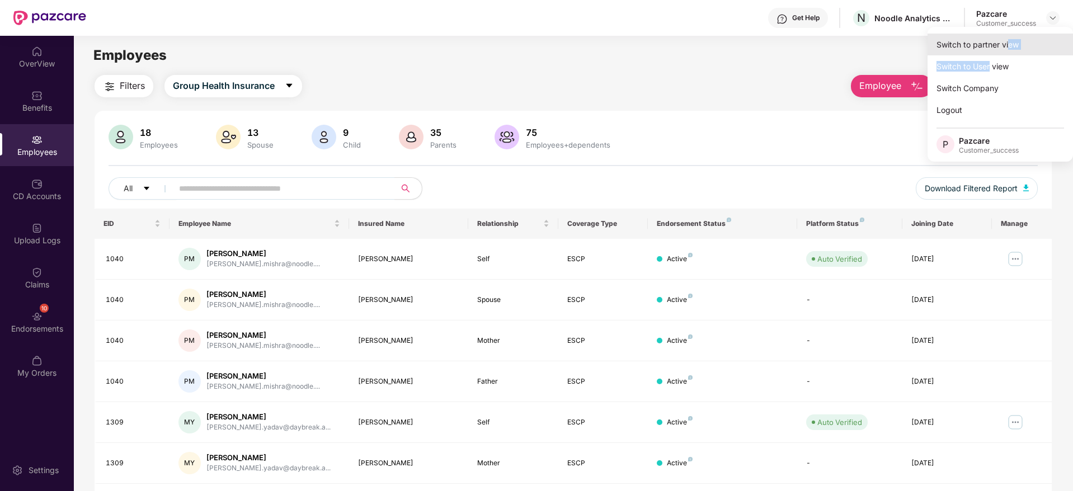
drag, startPoint x: 991, startPoint y: 58, endPoint x: 1009, endPoint y: 34, distance: 29.5
click at [1009, 34] on div "Switch to partner view Switch to User view Switch Company Logout P Pazcare Cust…" at bounding box center [999, 94] width 145 height 135
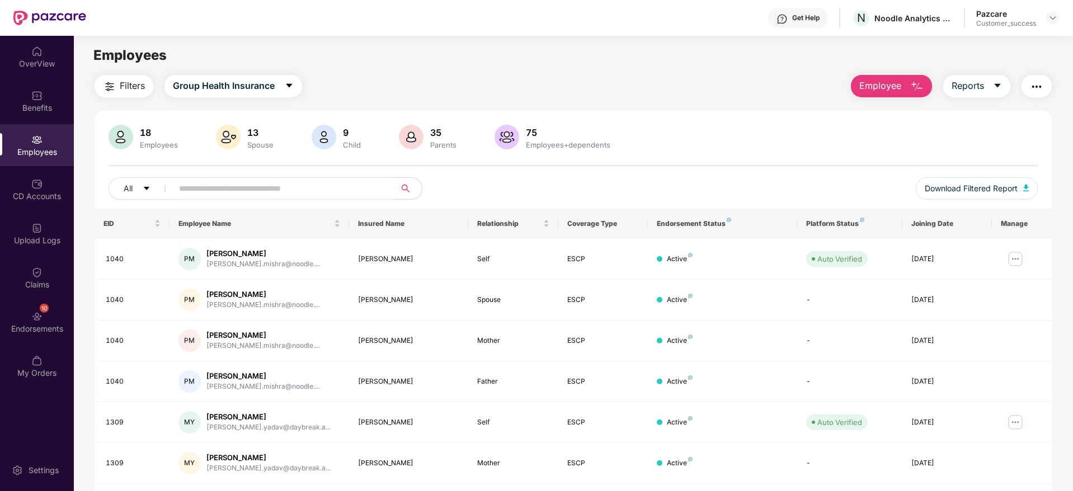
click at [1009, 34] on div "Get Help N Noodle Analytics Private Limted Pazcare Customer_success" at bounding box center [572, 18] width 973 height 36
click at [1060, 20] on header "Get Help N Noodle Analytics Private Limted Pazcare Customer_success" at bounding box center [536, 18] width 1073 height 36
click at [1056, 18] on img at bounding box center [1052, 17] width 9 height 9
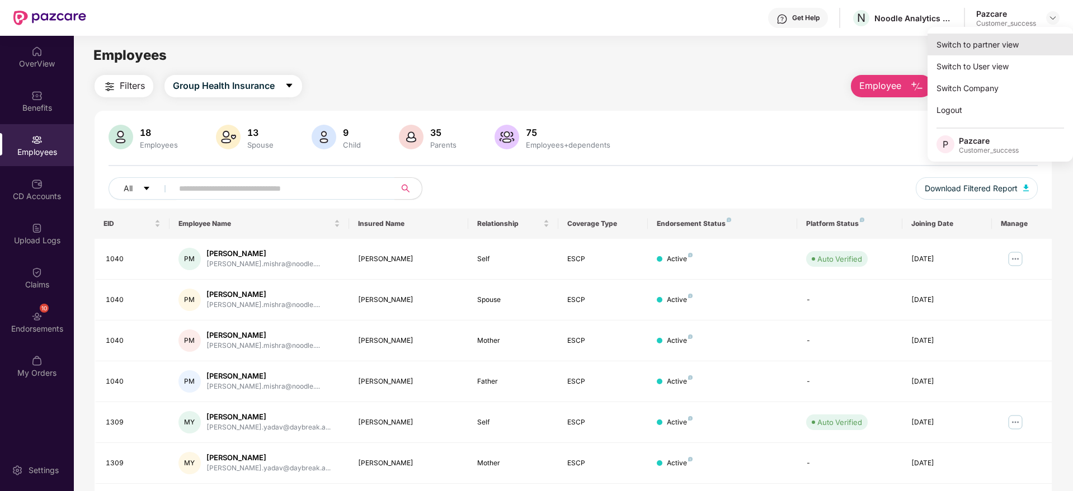
click at [1018, 42] on div "Switch to partner view" at bounding box center [999, 45] width 145 height 22
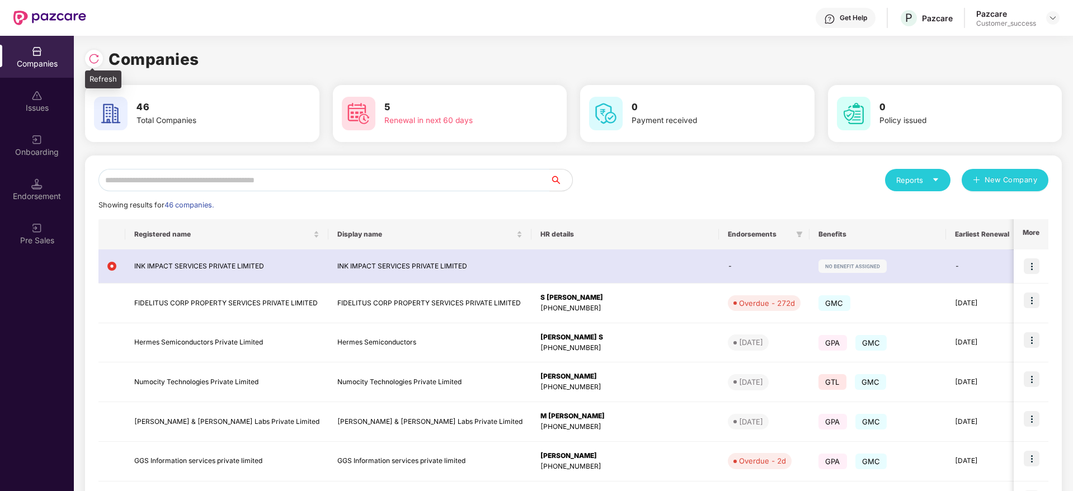
click at [96, 58] on img at bounding box center [93, 58] width 11 height 11
click at [256, 181] on input "text" at bounding box center [323, 180] width 451 height 22
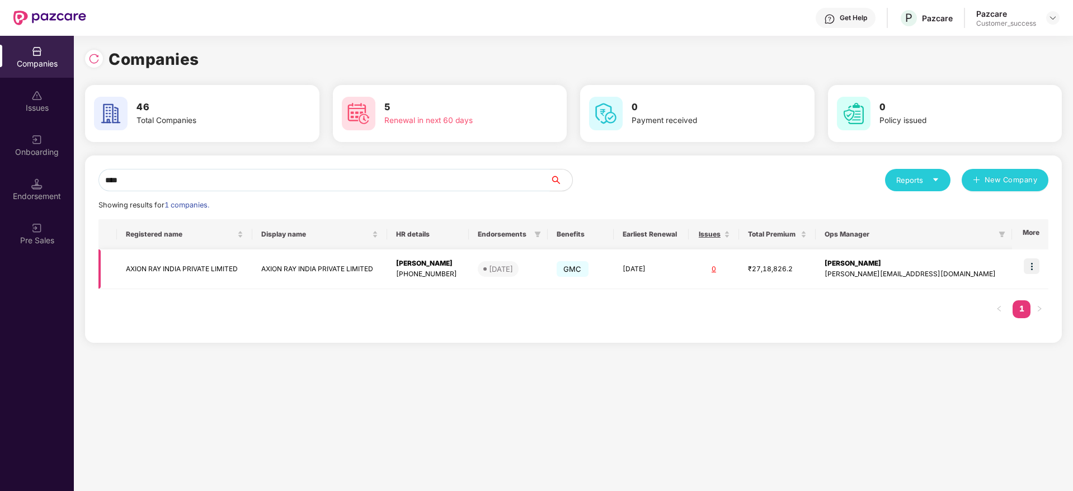
type input "****"
click at [1037, 266] on img at bounding box center [1031, 266] width 16 height 16
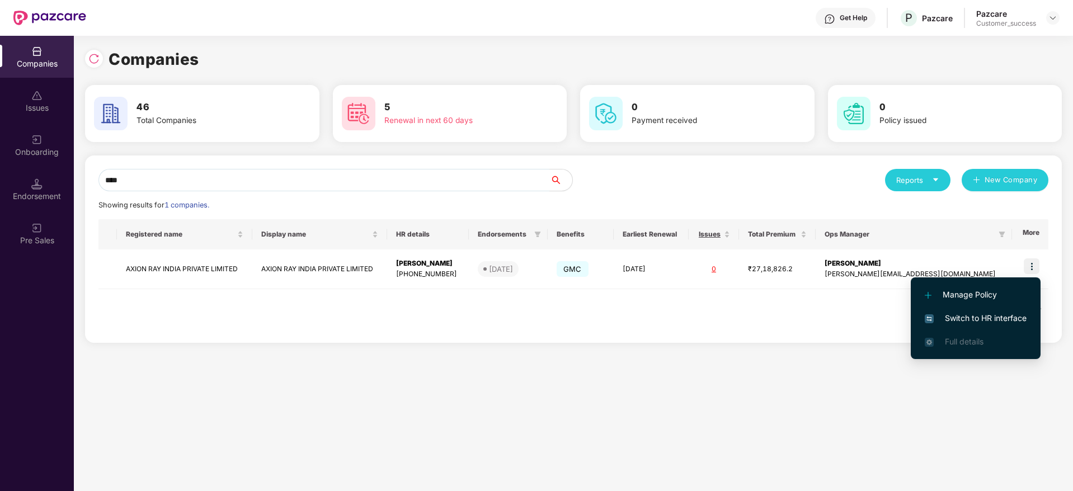
click at [989, 318] on span "Switch to HR interface" at bounding box center [975, 318] width 102 height 12
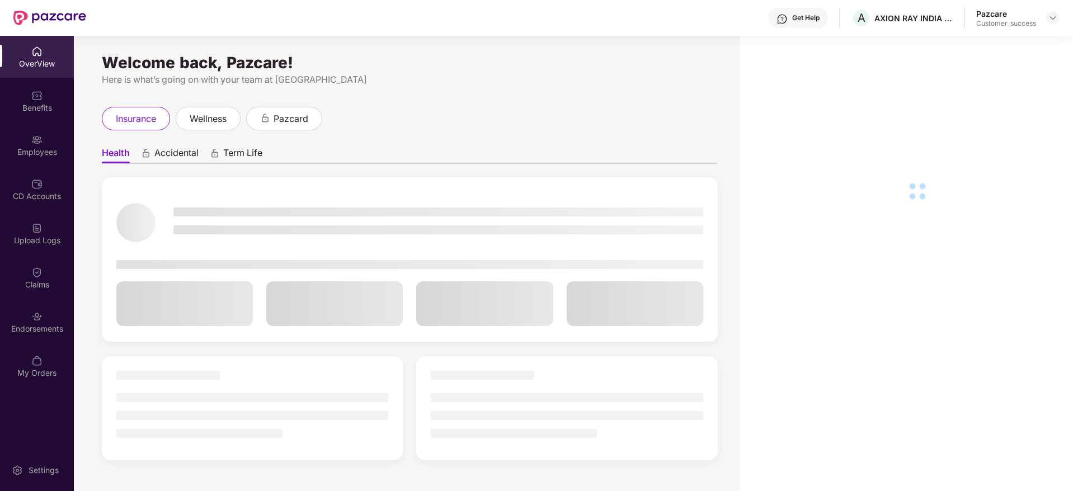
click at [37, 138] on img at bounding box center [36, 139] width 11 height 11
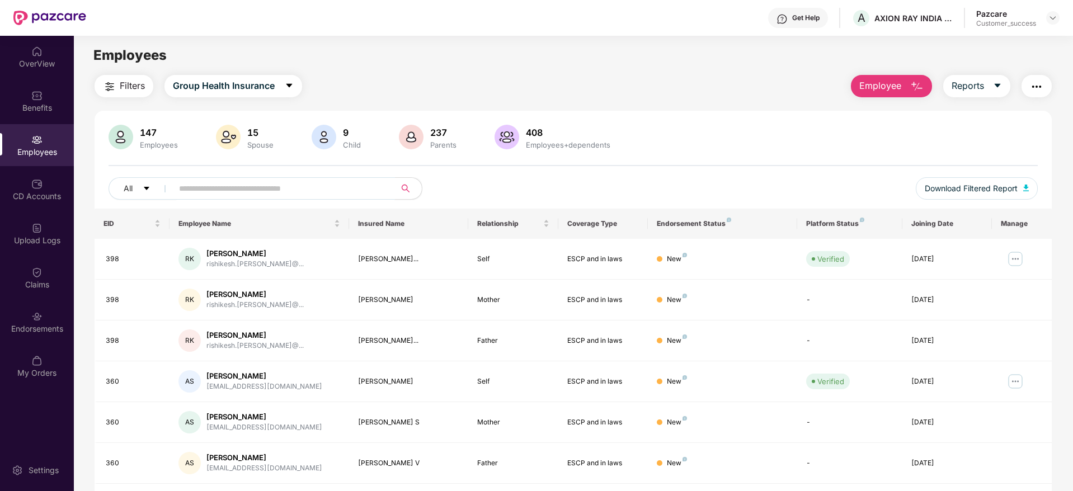
click at [264, 181] on input "text" at bounding box center [279, 188] width 201 height 17
drag, startPoint x: 252, startPoint y: 189, endPoint x: 81, endPoint y: 179, distance: 171.4
click at [81, 179] on div "Filters Group Health Insurance Employee Reports 147 Employees 15 Spouse 9 Child…" at bounding box center [573, 299] width 998 height 449
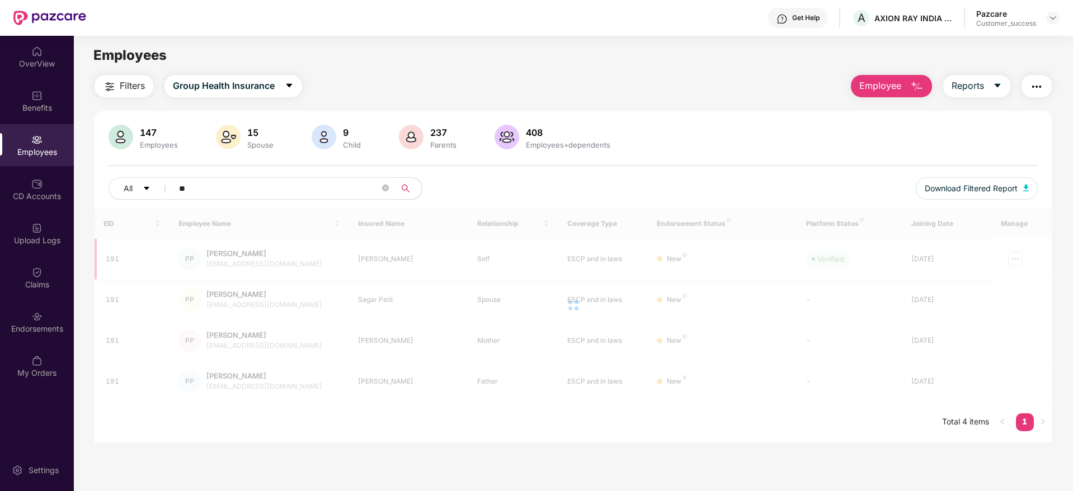
type input "*"
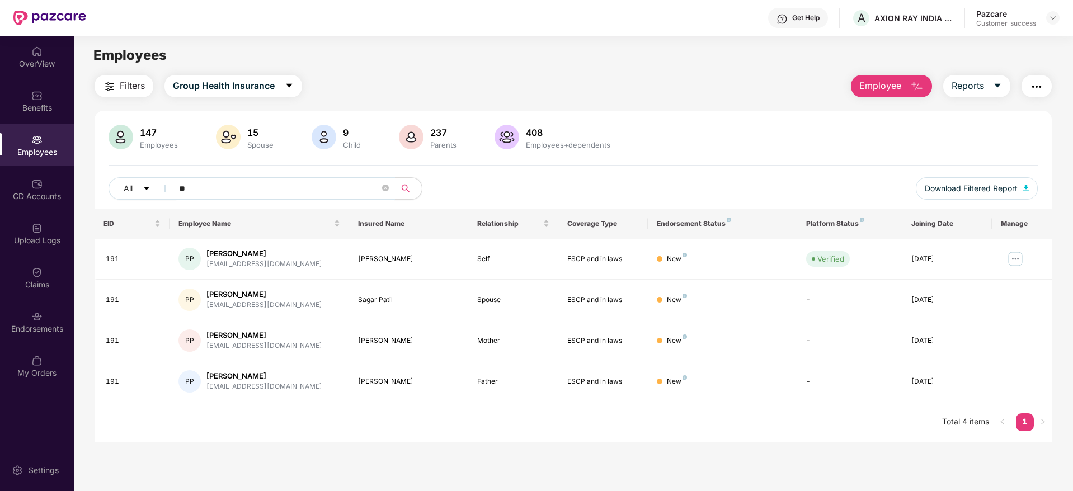
type input "*"
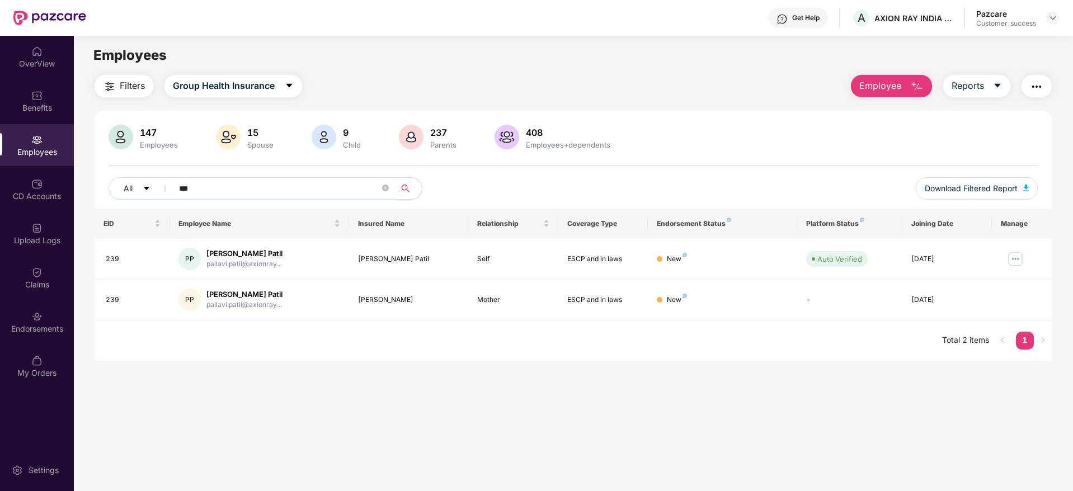
drag, startPoint x: 191, startPoint y: 186, endPoint x: 122, endPoint y: 202, distance: 70.7
click at [122, 202] on div "All *** Download Filtered Report" at bounding box center [572, 192] width 929 height 31
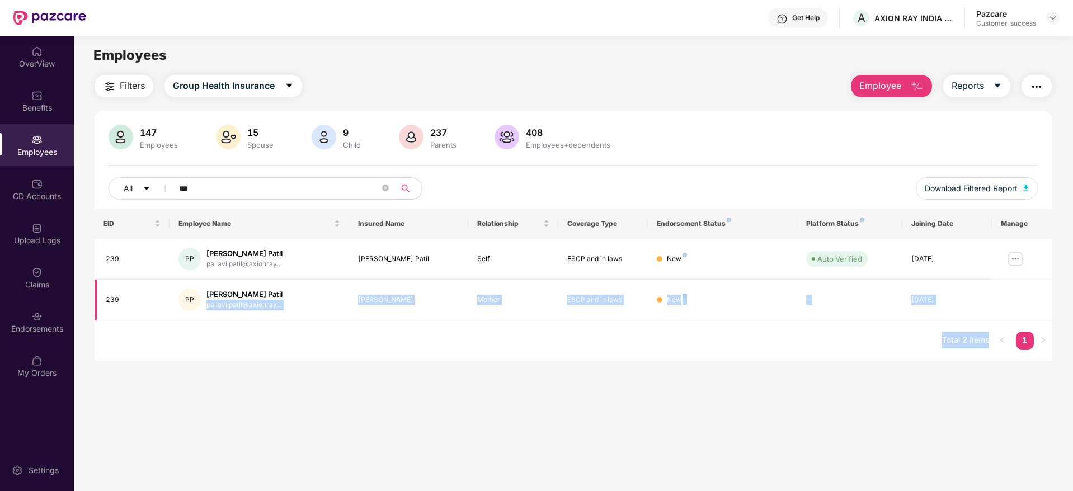
drag, startPoint x: 177, startPoint y: 287, endPoint x: 276, endPoint y: 296, distance: 99.4
click at [276, 296] on body "Get Help A AXION RAY INDIA PRIVATE LIMITED Pazcare Customer_success OverView Be…" at bounding box center [536, 245] width 1073 height 491
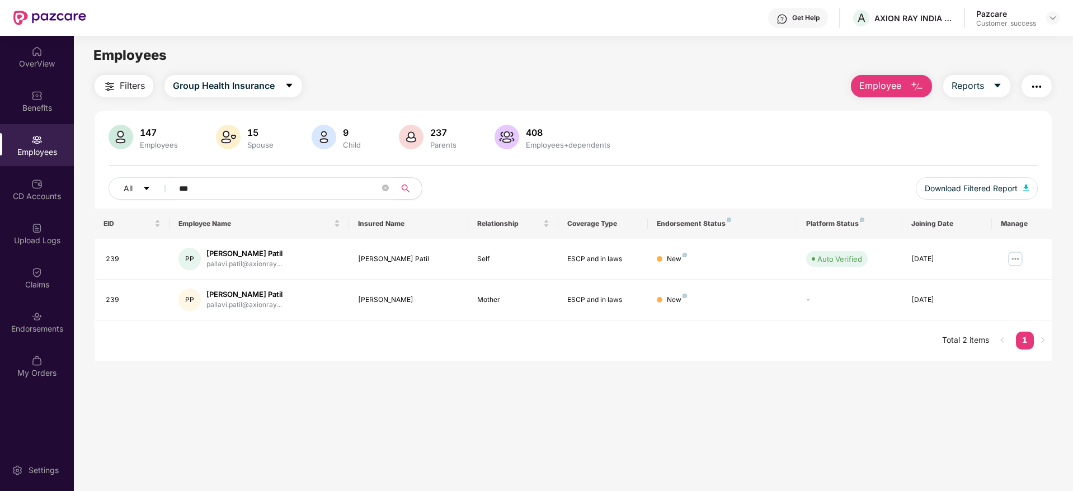
click at [330, 374] on main "Employees Filters Group Health Insurance Employee Reports 147 Employees 15 Spou…" at bounding box center [573, 281] width 998 height 491
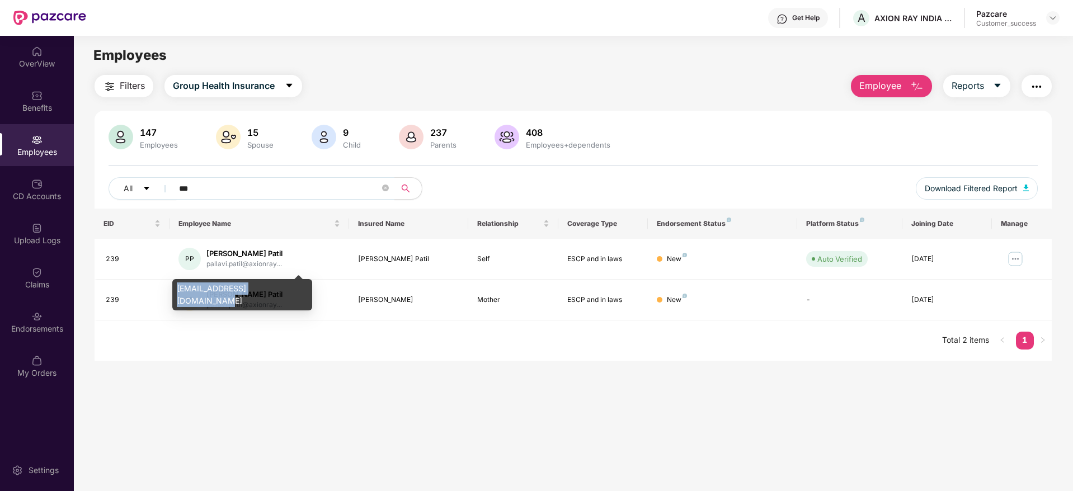
drag, startPoint x: 173, startPoint y: 289, endPoint x: 277, endPoint y: 285, distance: 104.1
click at [277, 285] on div "[EMAIL_ADDRESS][DOMAIN_NAME]" at bounding box center [242, 294] width 140 height 31
copy div "[EMAIL_ADDRESS][DOMAIN_NAME]"
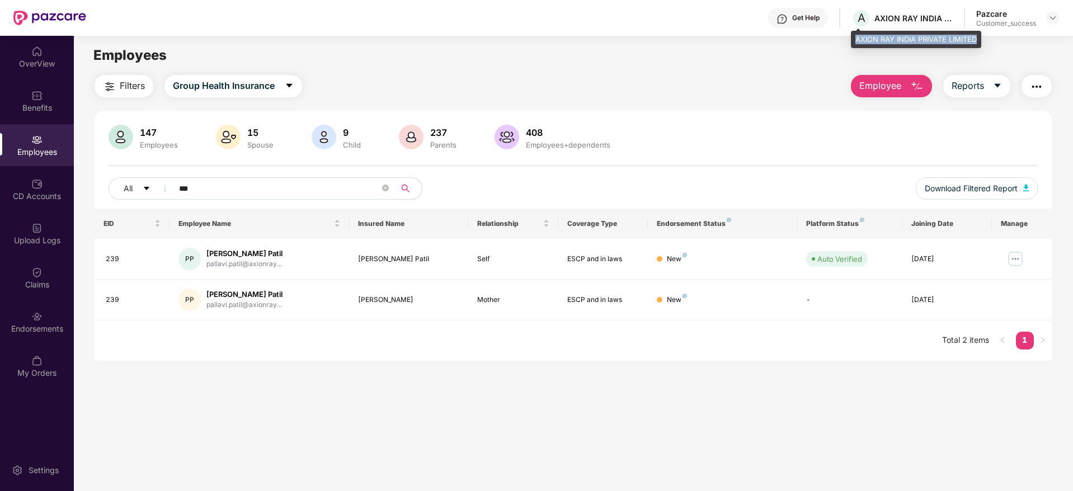
drag, startPoint x: 857, startPoint y: 42, endPoint x: 980, endPoint y: 35, distance: 123.2
click at [980, 35] on div "AXION RAY INDIA PRIVATE LIMITED" at bounding box center [916, 40] width 130 height 18
copy div "AXION RAY INDIA PRIVATE LIMITED"
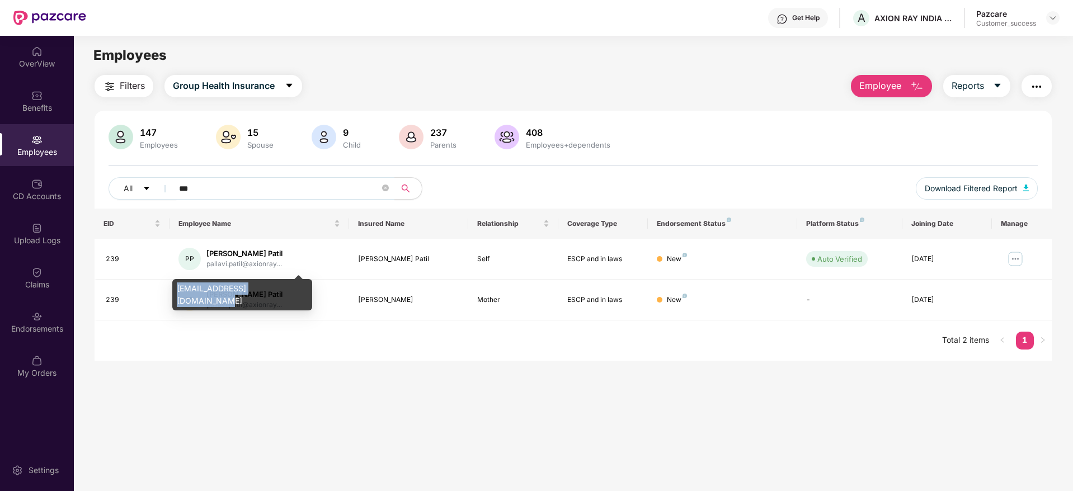
drag, startPoint x: 177, startPoint y: 289, endPoint x: 274, endPoint y: 287, distance: 97.3
click at [274, 287] on div "[EMAIL_ADDRESS][DOMAIN_NAME]" at bounding box center [242, 294] width 140 height 31
copy div "[EMAIL_ADDRESS][DOMAIN_NAME]"
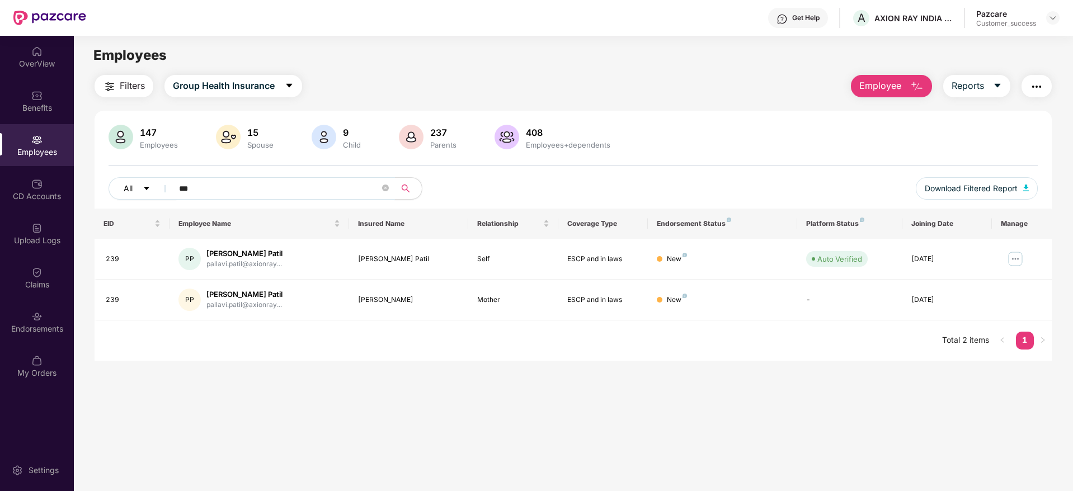
drag, startPoint x: 266, startPoint y: 195, endPoint x: 134, endPoint y: 195, distance: 131.4
click at [134, 195] on div "All ***" at bounding box center [379, 188] width 542 height 22
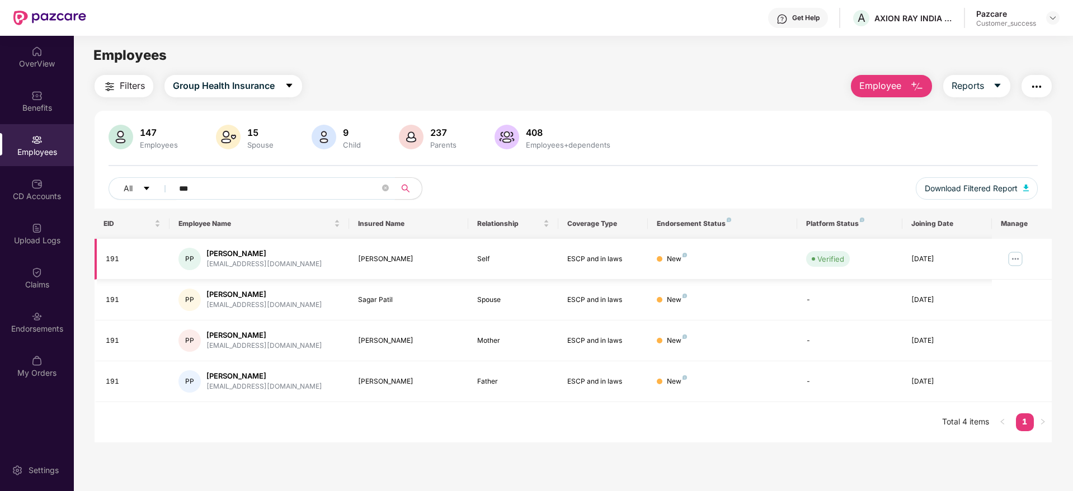
type input "***"
drag, startPoint x: 205, startPoint y: 265, endPoint x: 277, endPoint y: 267, distance: 72.2
click at [277, 267] on div "PP [PERSON_NAME] [PERSON_NAME][EMAIL_ADDRESS][DOMAIN_NAME]" at bounding box center [259, 259] width 162 height 22
copy div "[EMAIL_ADDRESS][DOMAIN_NAME]"
click at [48, 238] on div "Upload Logs" at bounding box center [37, 240] width 74 height 11
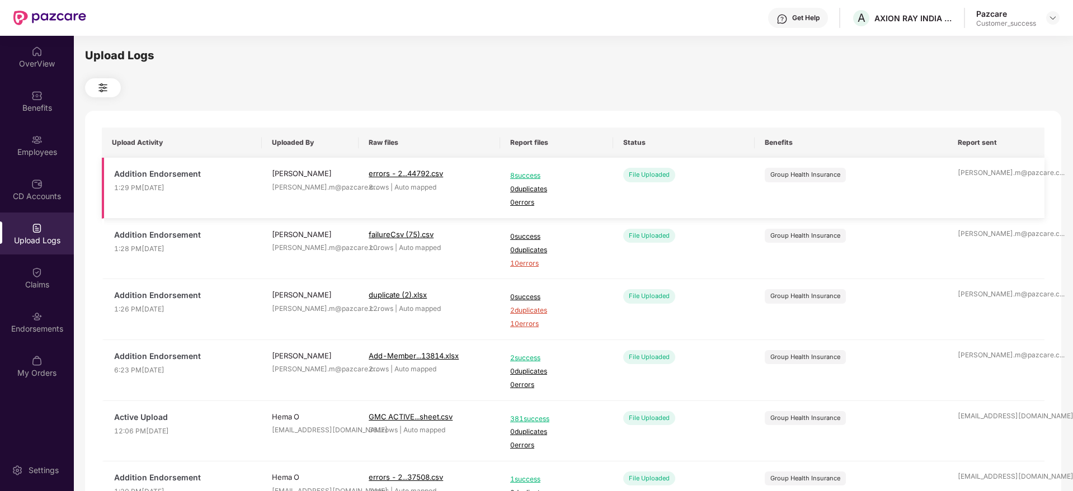
click at [537, 172] on span "8 success" at bounding box center [556, 176] width 93 height 11
click at [1049, 20] on img at bounding box center [1052, 17] width 9 height 9
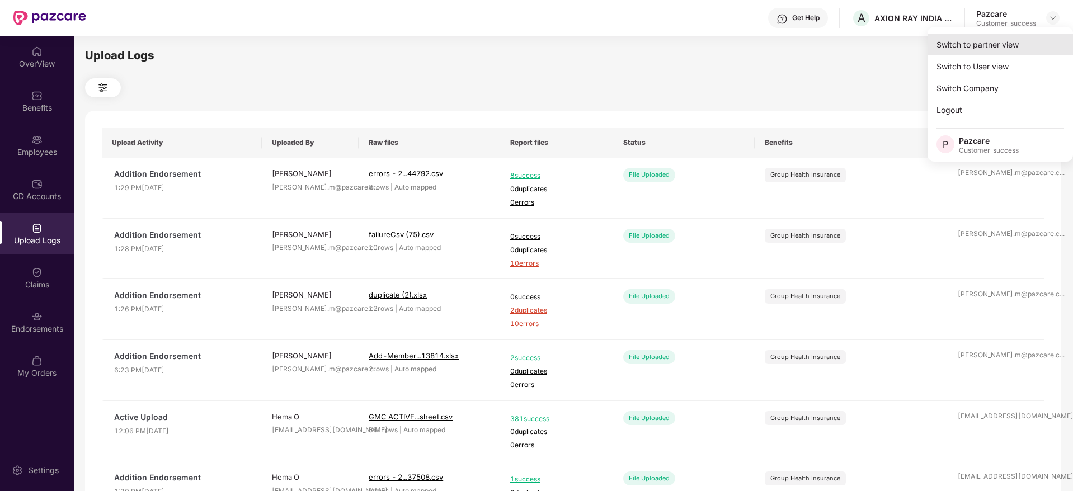
click at [1008, 41] on div "Switch to partner view" at bounding box center [999, 45] width 145 height 22
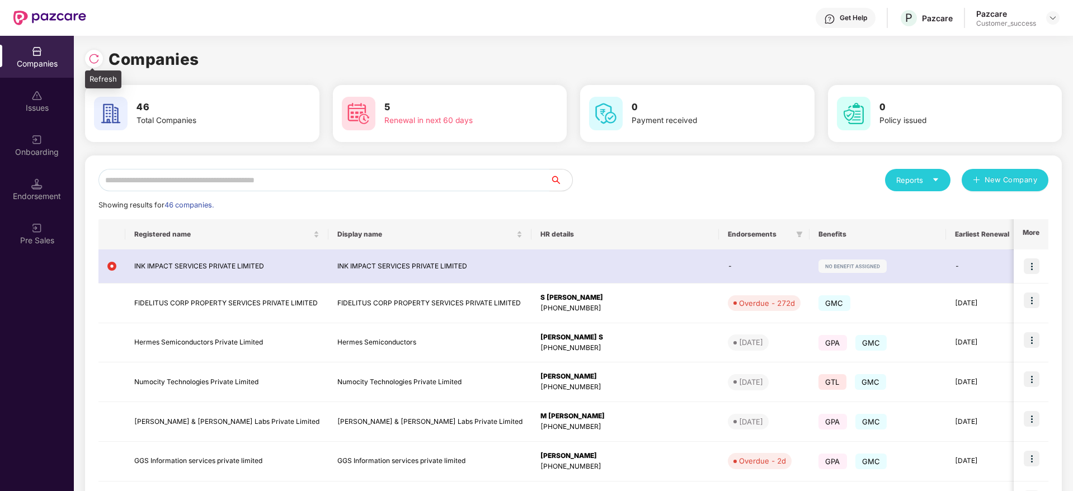
click at [98, 53] on img at bounding box center [93, 58] width 11 height 11
